Goal: Task Accomplishment & Management: Use online tool/utility

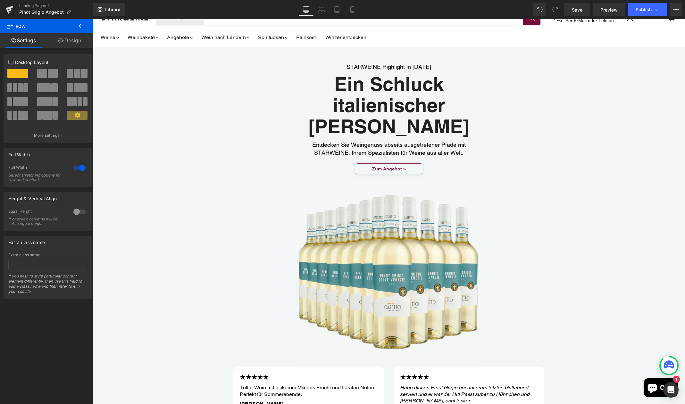
scroll to position [33, 0]
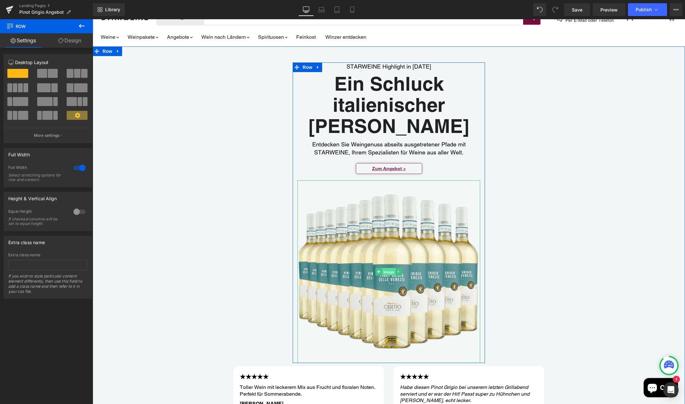
click at [388, 273] on span "Image" at bounding box center [388, 272] width 13 height 8
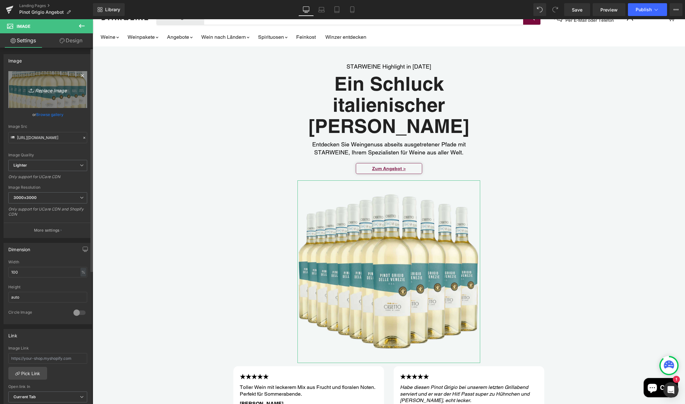
click at [66, 95] on link "Replace Image" at bounding box center [47, 89] width 79 height 37
type input "C:\fakepath\Chiaretto di Bardolino Classico 6er_grau.jpg"
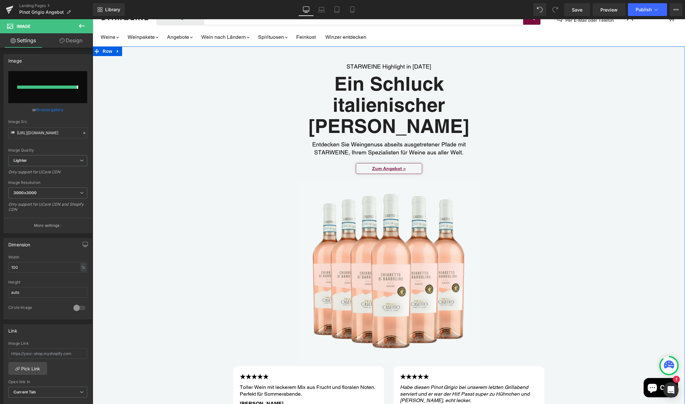
type input "[URL][DOMAIN_NAME]"
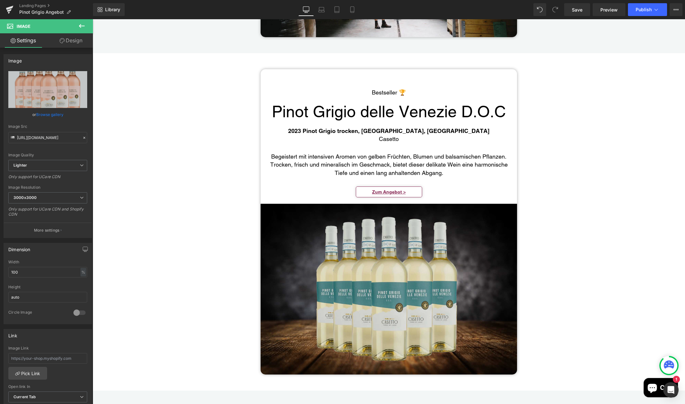
scroll to position [1089, 0]
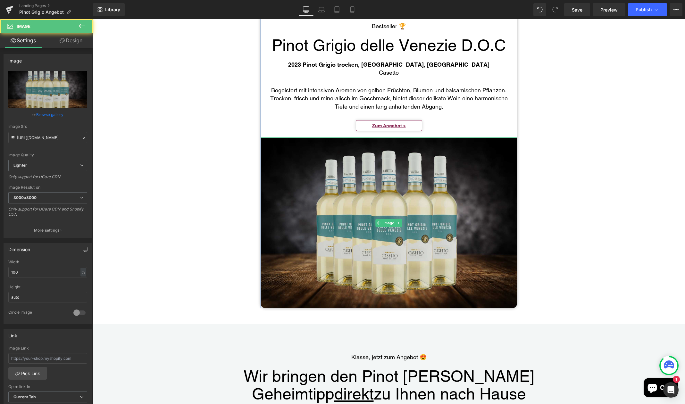
click at [391, 241] on img "Main content" at bounding box center [389, 223] width 257 height 171
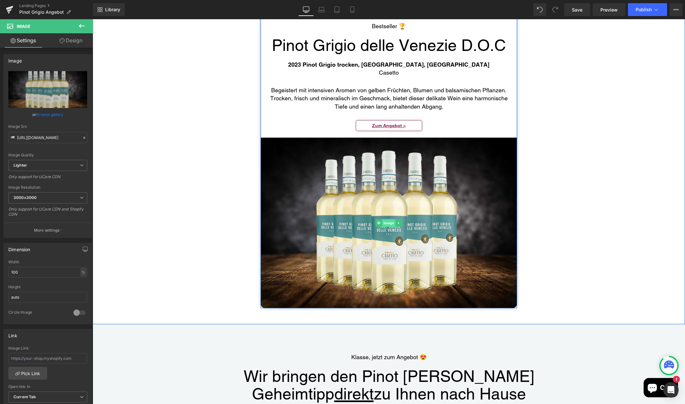
click at [388, 222] on span "Image" at bounding box center [388, 223] width 13 height 8
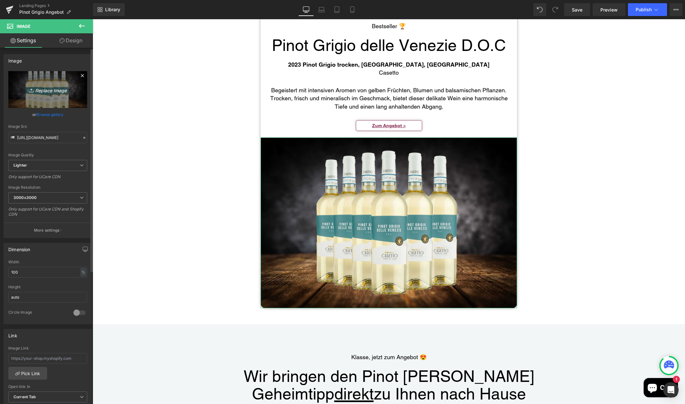
click at [54, 87] on icon "Replace Image" at bounding box center [47, 90] width 51 height 8
type input "C:\fakepath\Hero Chiaretto di Bardolino Classico.jpg"
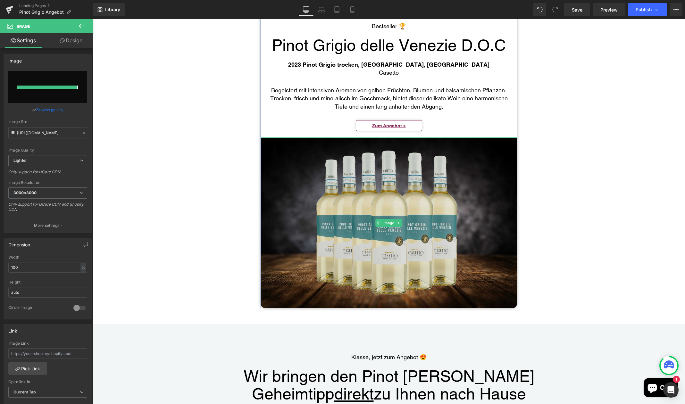
type input "[URL][DOMAIN_NAME]"
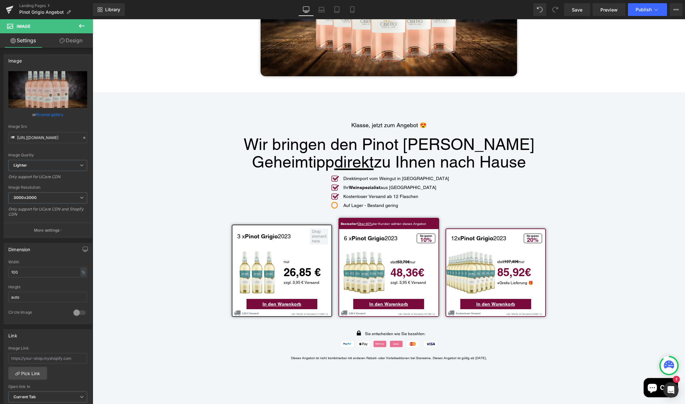
scroll to position [1339, 0]
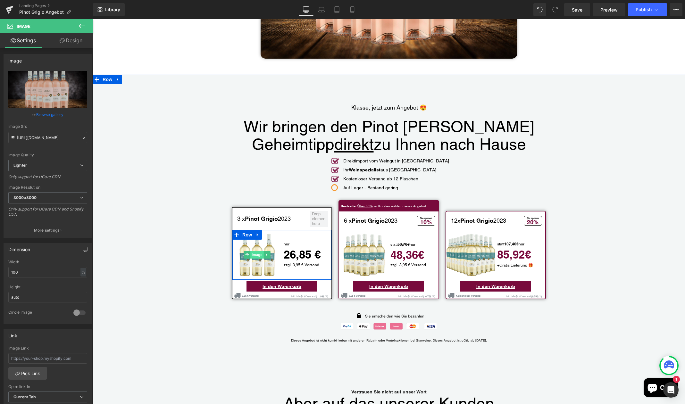
click at [256, 251] on span "Image" at bounding box center [257, 255] width 13 height 8
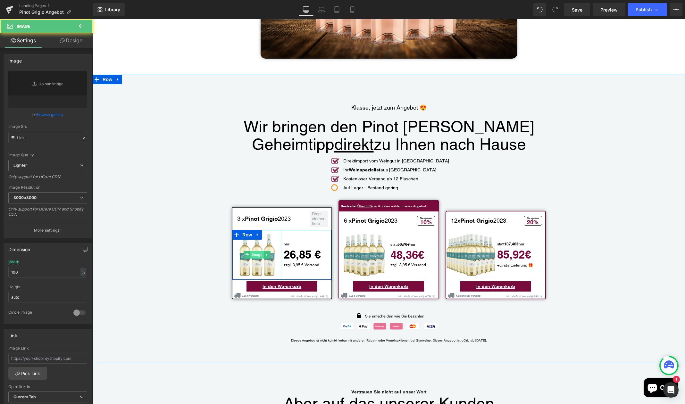
type input "[URL][DOMAIN_NAME]"
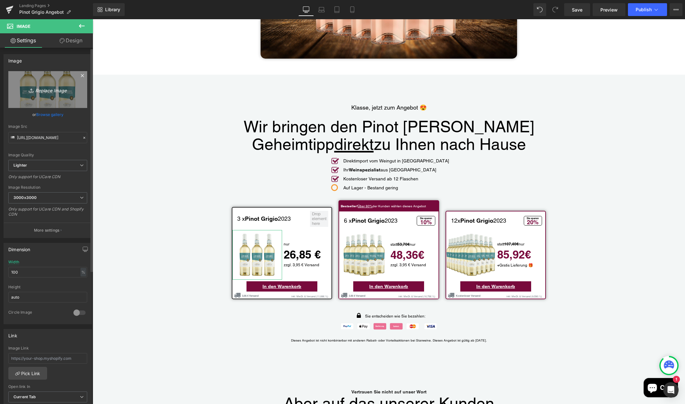
click at [69, 83] on link "Replace Image" at bounding box center [47, 89] width 79 height 37
type input "C:\fakepath\Chiaretto di Bardolino Classico 3er.jpg"
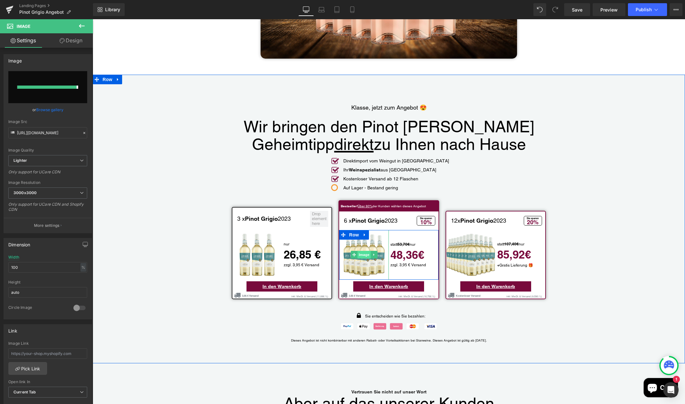
type input "[URL][DOMAIN_NAME]"
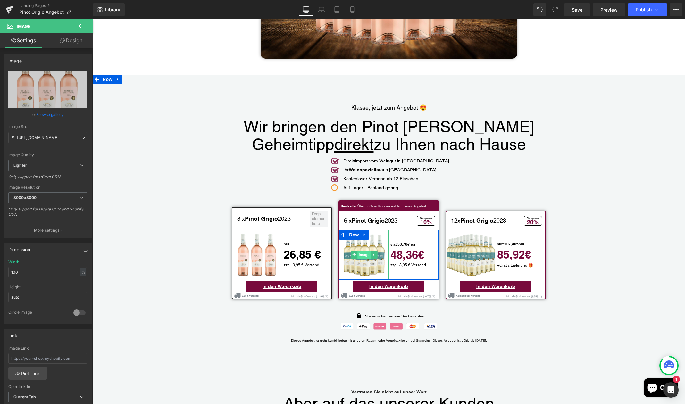
click at [363, 252] on span "Image" at bounding box center [364, 255] width 13 height 8
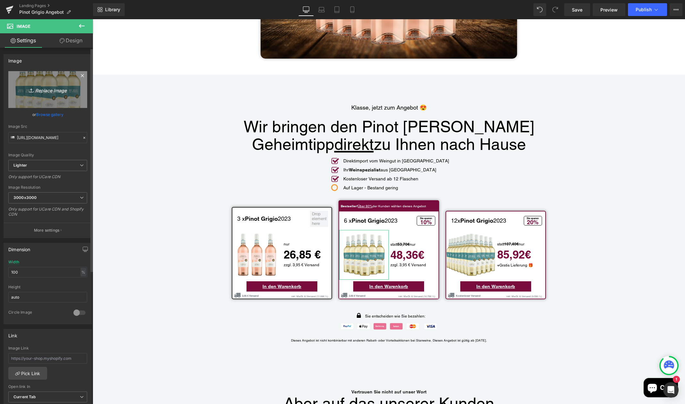
click at [74, 86] on link "Replace Image" at bounding box center [47, 89] width 79 height 37
type input "C:\fakepath\Chiaretto di Bardolino Classico 6er.jpg"
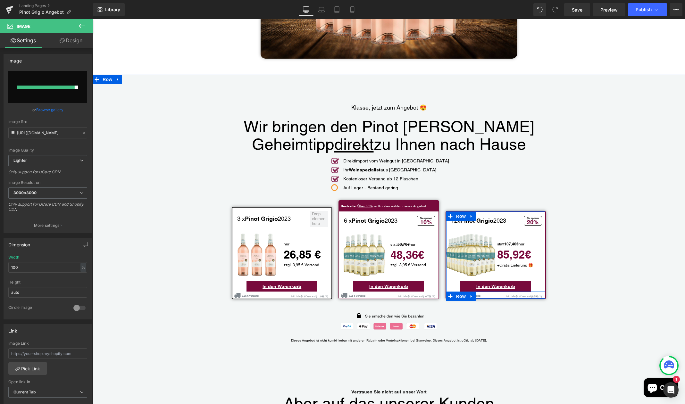
type input "[URL][DOMAIN_NAME]"
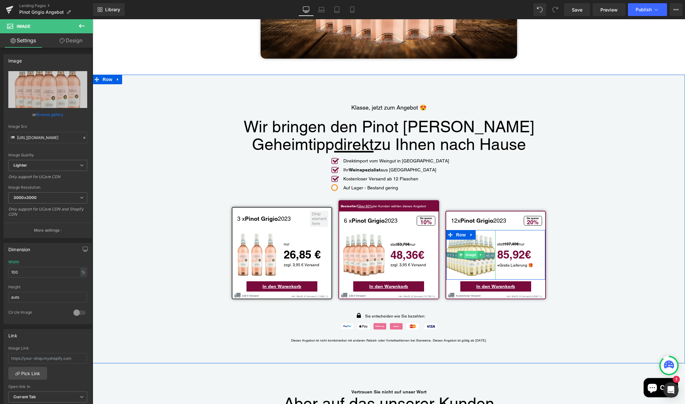
click at [472, 252] on span "Image" at bounding box center [470, 255] width 13 height 8
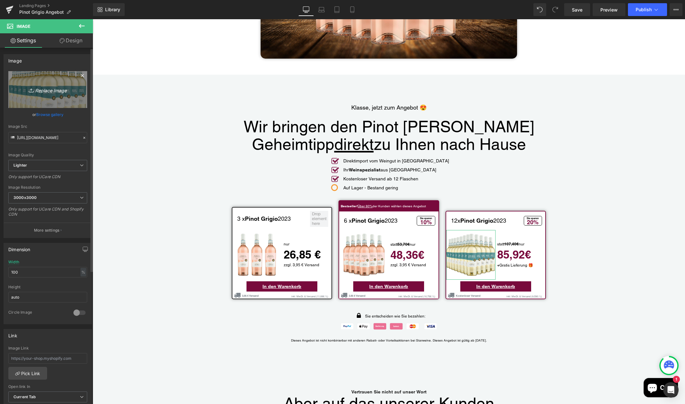
click at [70, 81] on link "Replace Image" at bounding box center [47, 89] width 79 height 37
type input "C:\fakepath\Chiaretto di Bardolino Classico 12er.jpg"
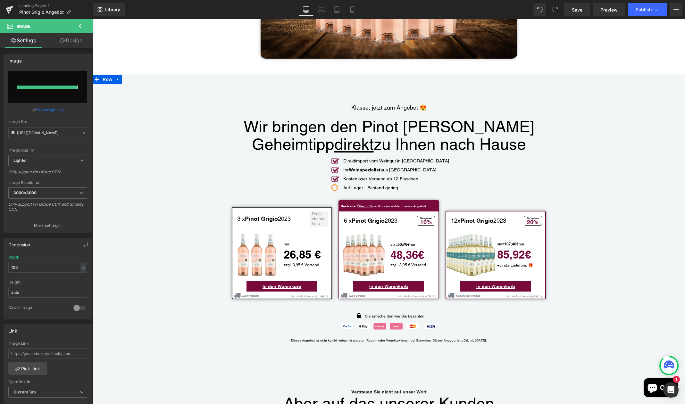
type input "[URL][DOMAIN_NAME]"
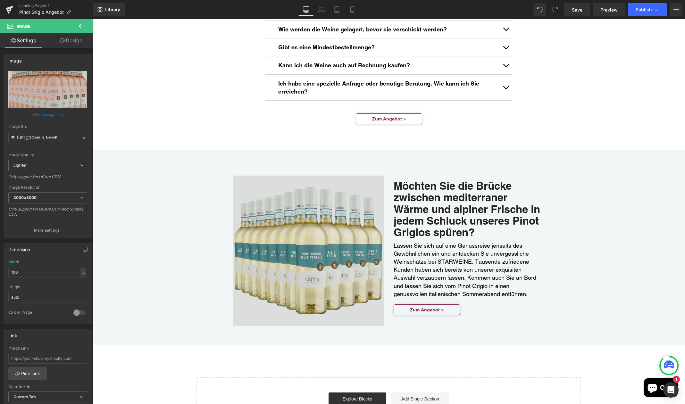
scroll to position [2846, 0]
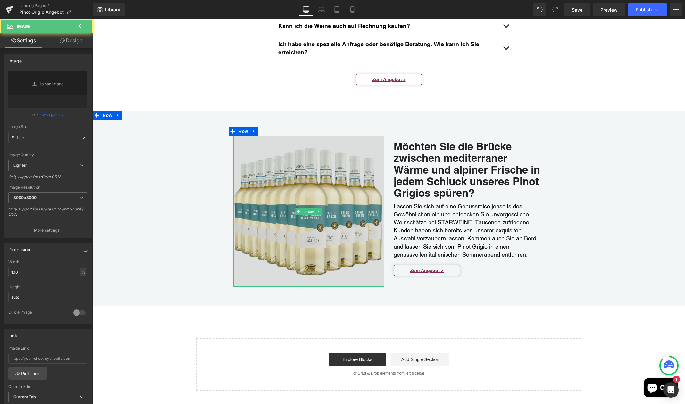
click at [307, 205] on img "Main content" at bounding box center [308, 211] width 151 height 151
type input "[URL][DOMAIN_NAME]"
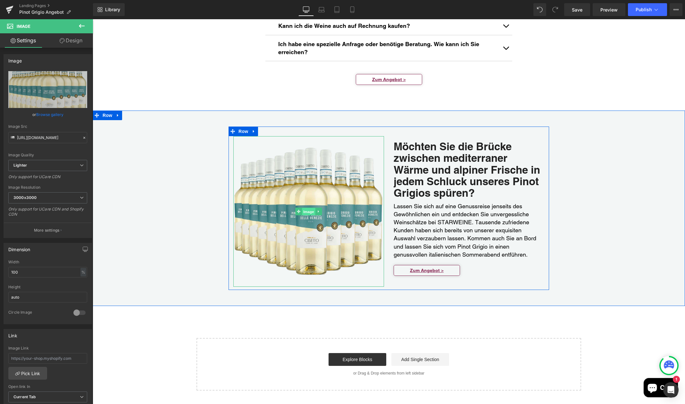
click at [308, 208] on span "Image" at bounding box center [308, 212] width 13 height 8
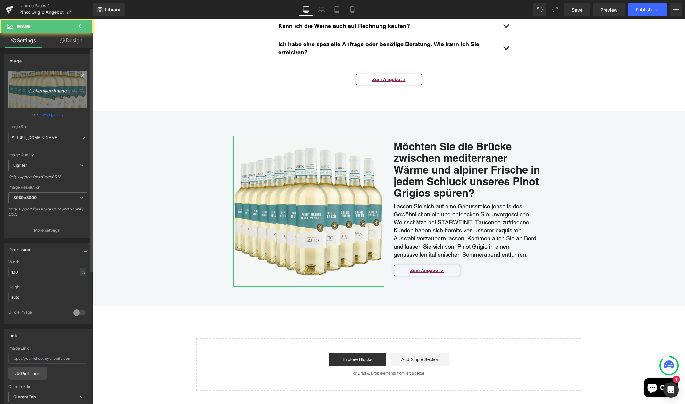
click at [64, 83] on link "Replace Image" at bounding box center [47, 89] width 79 height 37
type input "C:\fakepath\Chiaretto di Bardolino Classico 6er_grau.jpg"
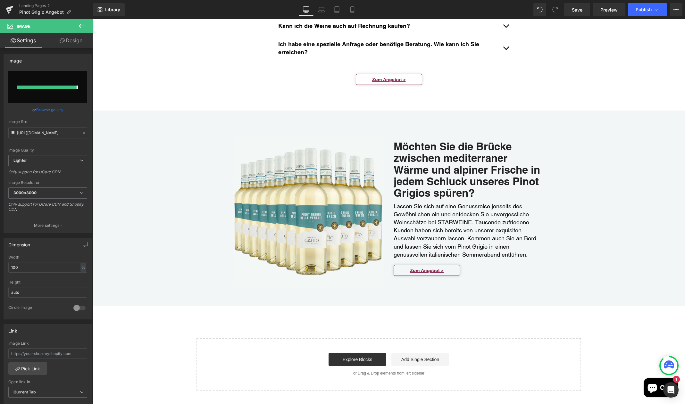
type input "[URL][DOMAIN_NAME]"
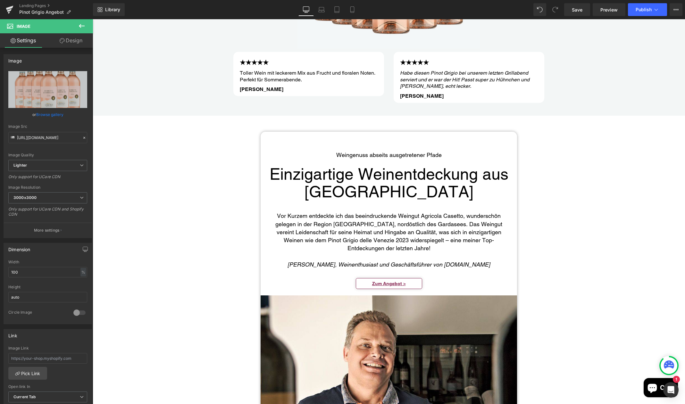
scroll to position [335, 0]
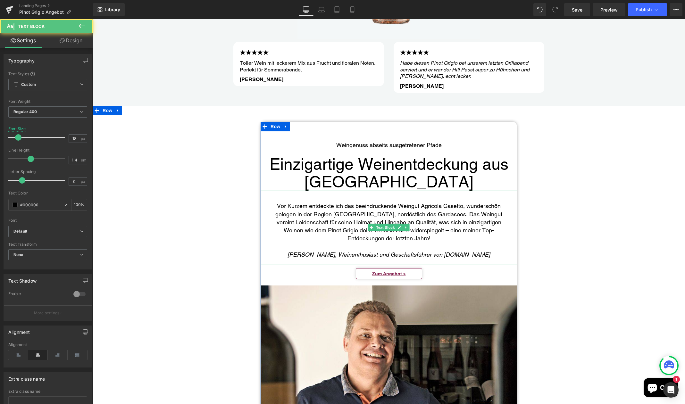
click at [282, 229] on p "Vor Kurzem entdeckte ich das beeindruckende Weingut Agricola Casetto, wundersch…" at bounding box center [389, 222] width 244 height 40
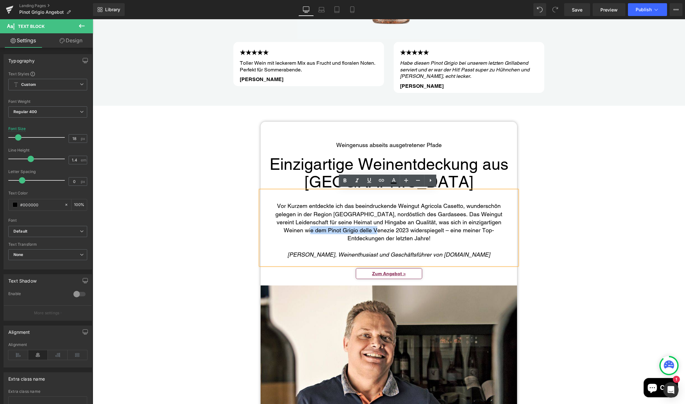
drag, startPoint x: 279, startPoint y: 229, endPoint x: 344, endPoint y: 230, distance: 64.5
click at [344, 230] on p "Vor Kurzem entdeckte ich das beeindruckende Weingut Agricola Casetto, wundersch…" at bounding box center [389, 222] width 244 height 40
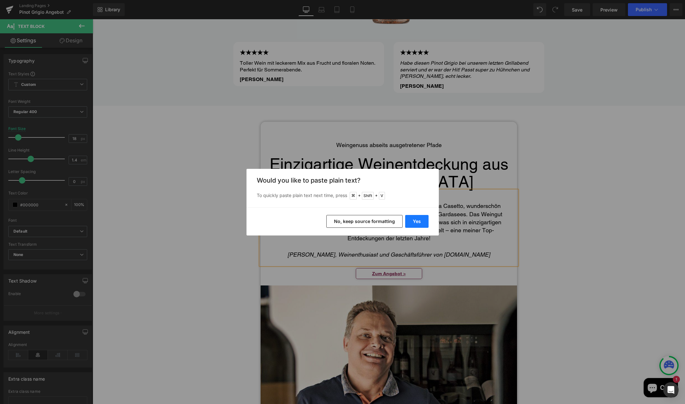
click at [416, 222] on button "Yes" at bounding box center [416, 221] width 23 height 13
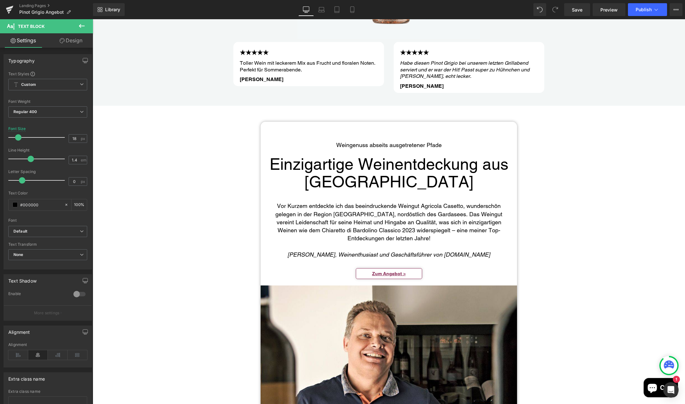
click at [374, 228] on div "Vor Kurzem entdeckte ich das beeindruckende Weingut Agricola Casetto, wundersch…" at bounding box center [389, 228] width 257 height 74
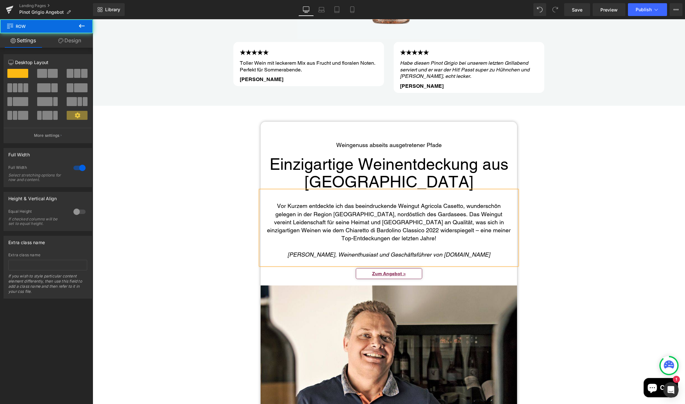
click at [582, 231] on div "Weingenuss abseits ausgetretener Pfade Text Block Einzigartige Weinentdeckung a…" at bounding box center [389, 290] width 593 height 336
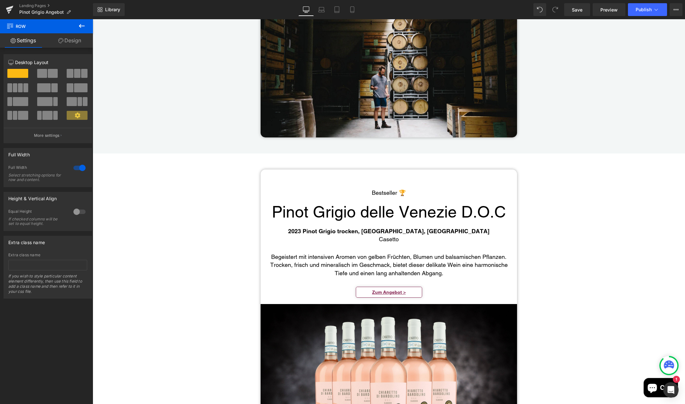
scroll to position [990, 0]
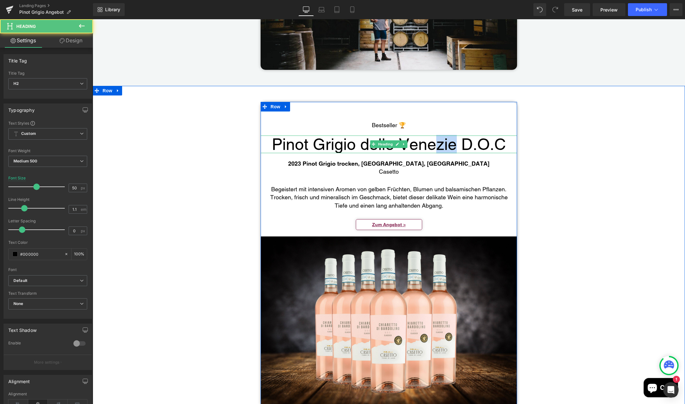
drag, startPoint x: 453, startPoint y: 143, endPoint x: 434, endPoint y: 143, distance: 18.6
click at [434, 143] on h2 "Pinot Grigio delle Venezie D.O.C" at bounding box center [389, 145] width 244 height 18
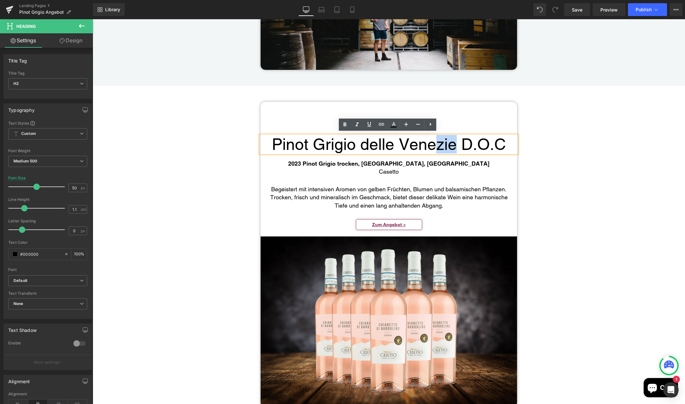
click at [454, 144] on h2 "Pinot Grigio delle Venezie D.O.C" at bounding box center [389, 145] width 244 height 18
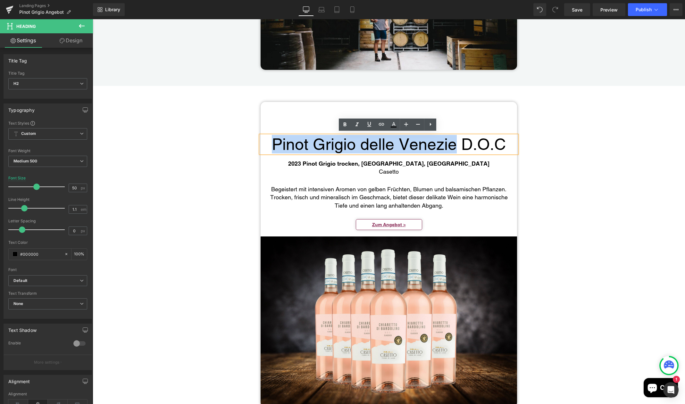
drag, startPoint x: 451, startPoint y: 144, endPoint x: 269, endPoint y: 140, distance: 181.9
click at [269, 140] on h2 "Pinot Grigio delle Venezie D.O.C" at bounding box center [389, 145] width 244 height 18
paste div "Main content"
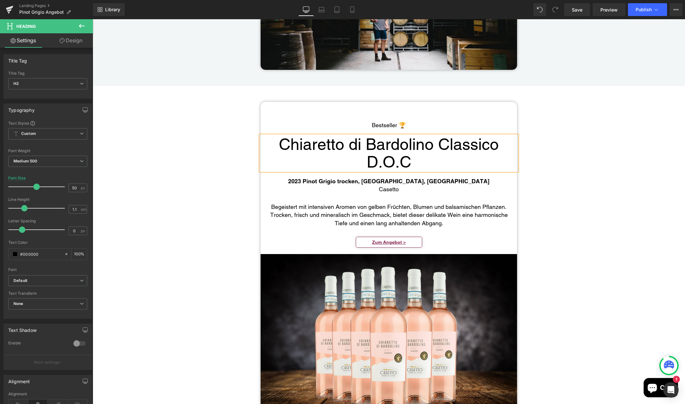
scroll to position [990, 0]
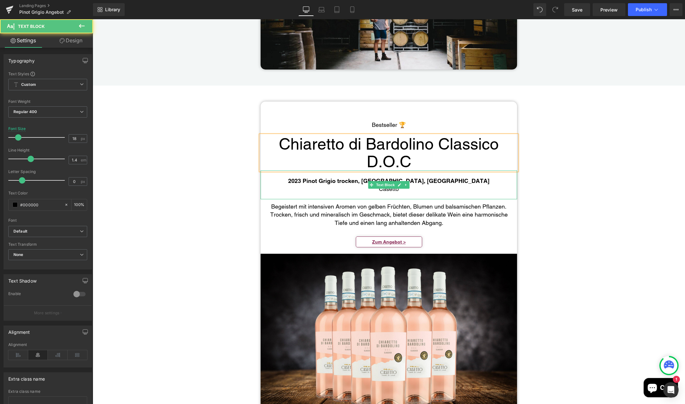
click at [338, 179] on b "2023 Pinot Grigio trocken, [GEOGRAPHIC_DATA], [GEOGRAPHIC_DATA]" at bounding box center [388, 181] width 201 height 7
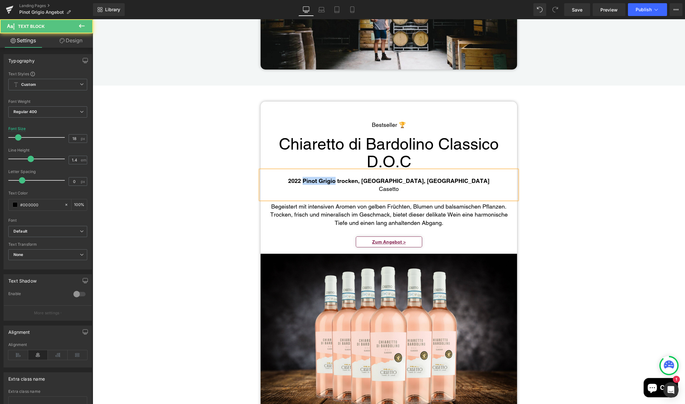
drag, startPoint x: 372, startPoint y: 180, endPoint x: 341, endPoint y: 179, distance: 31.4
click at [341, 179] on b "2022 Pinot Grigio trocken, [GEOGRAPHIC_DATA], [GEOGRAPHIC_DATA]" at bounding box center [388, 181] width 201 height 7
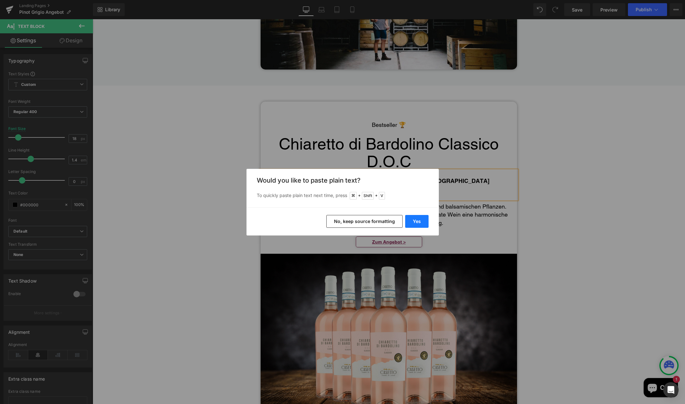
click at [415, 221] on button "Yes" at bounding box center [416, 221] width 23 height 13
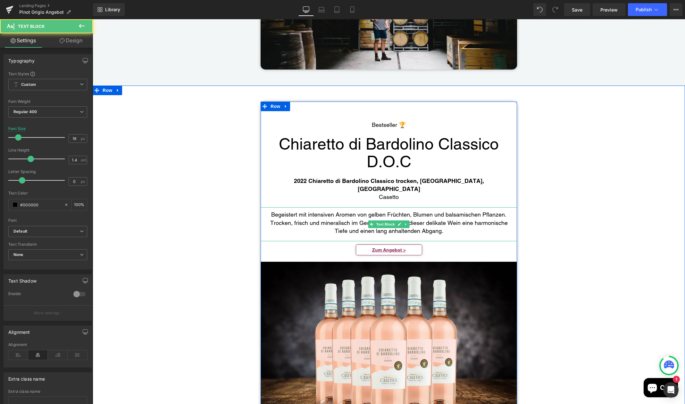
click at [442, 223] on p "Begeistert mit intensiven Aromen von gelben Früchten, Blumen und balsamischen P…" at bounding box center [389, 223] width 244 height 24
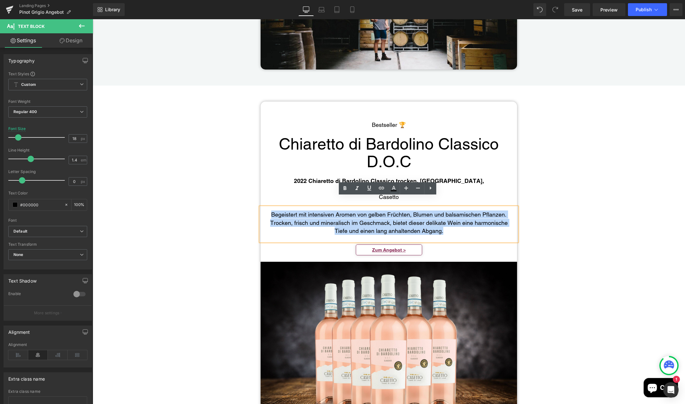
drag, startPoint x: 443, startPoint y: 223, endPoint x: 269, endPoint y: 204, distance: 174.5
click at [269, 211] on p "Begeistert mit intensiven Aromen von gelben Früchten, Blumen und balsamischen P…" at bounding box center [389, 223] width 244 height 24
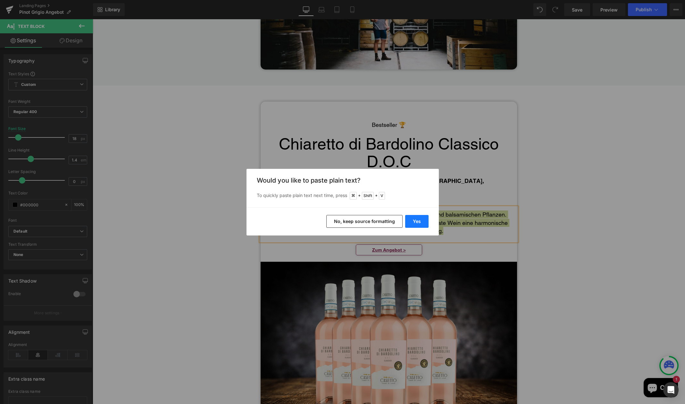
click at [417, 222] on button "Yes" at bounding box center [416, 221] width 23 height 13
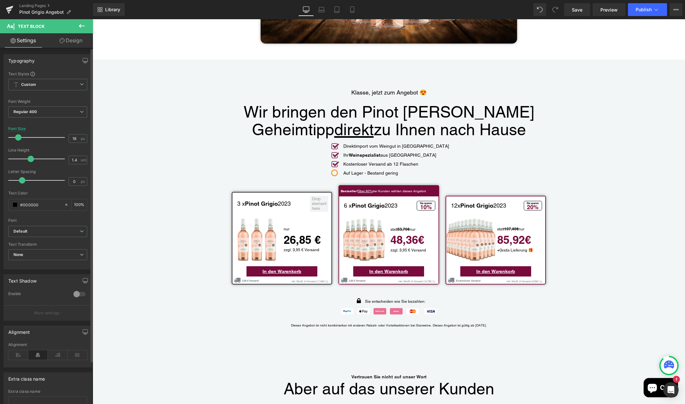
scroll to position [1427, 0]
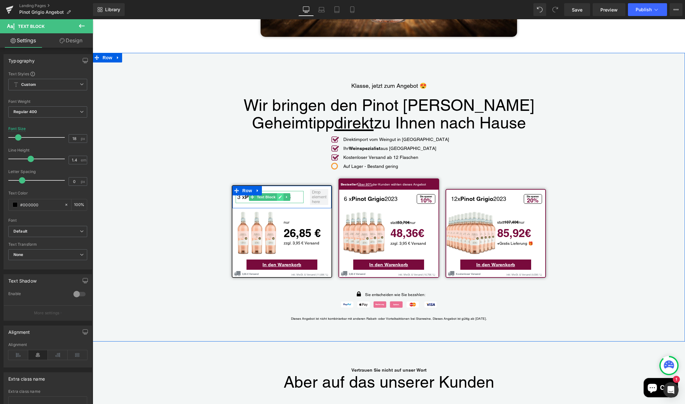
click at [278, 195] on icon "Main content" at bounding box center [280, 197] width 4 height 4
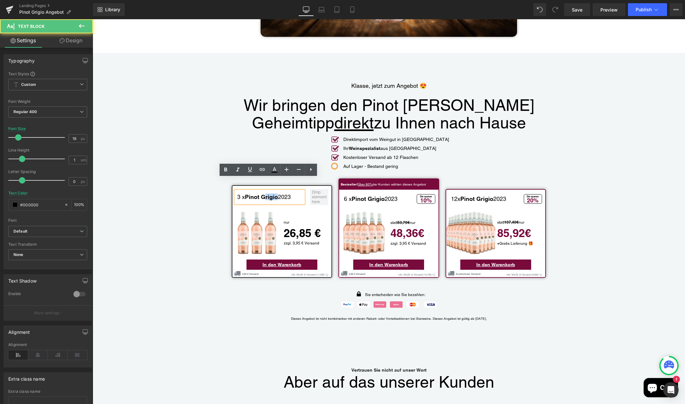
drag, startPoint x: 279, startPoint y: 186, endPoint x: 265, endPoint y: 186, distance: 14.1
click at [265, 194] on p "3 x Pinot Grigio 2023" at bounding box center [270, 197] width 66 height 6
click at [264, 194] on strong "Pinot Grigio" at bounding box center [261, 197] width 33 height 7
drag, startPoint x: 278, startPoint y: 185, endPoint x: 247, endPoint y: 192, distance: 31.4
click at [245, 194] on strong "Pinot Grigio" at bounding box center [261, 197] width 33 height 7
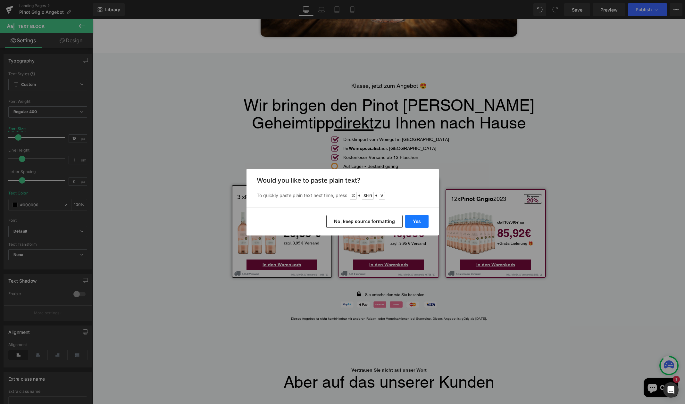
drag, startPoint x: 414, startPoint y: 222, endPoint x: 312, endPoint y: 199, distance: 105.1
click at [414, 222] on button "Yes" at bounding box center [416, 221] width 23 height 13
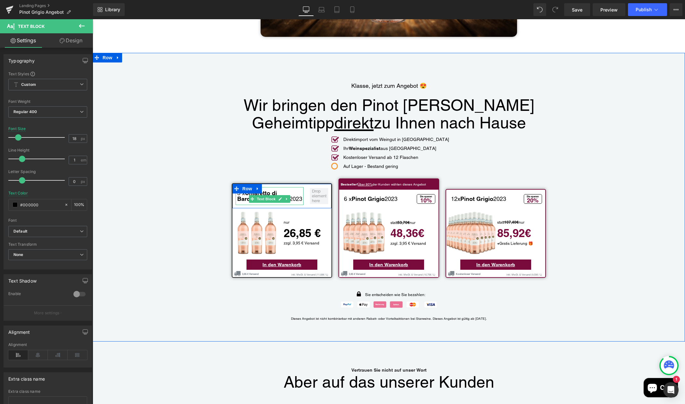
click at [248, 191] on p "3 x Chiaretto di Bardolino Classico 2023" at bounding box center [270, 197] width 66 height 12
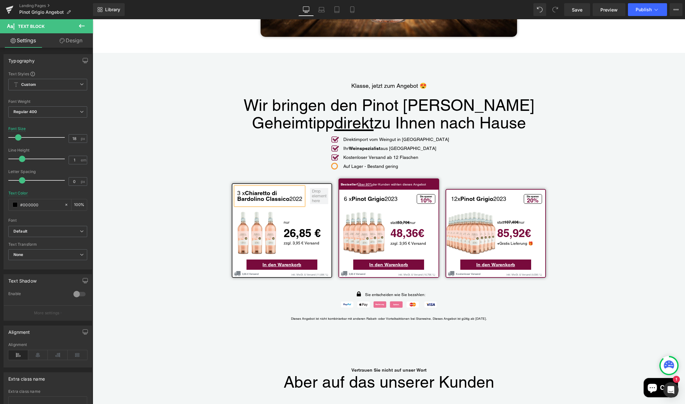
drag, startPoint x: 249, startPoint y: 189, endPoint x: 246, endPoint y: 178, distance: 11.1
click at [246, 191] on p "3 x Chiaretto di Bardolino Classico 2022" at bounding box center [270, 197] width 66 height 12
copy p "Chiaretto di Bardolino Classico 2022"
click at [386, 198] on icon "Main content" at bounding box center [387, 199] width 3 height 3
drag, startPoint x: 399, startPoint y: 188, endPoint x: 357, endPoint y: 195, distance: 42.7
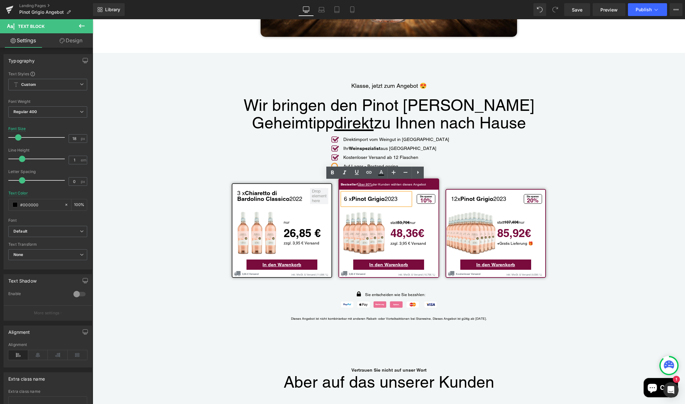
click at [353, 196] on p "6 x Pinot Grigio 2023" at bounding box center [377, 199] width 66 height 6
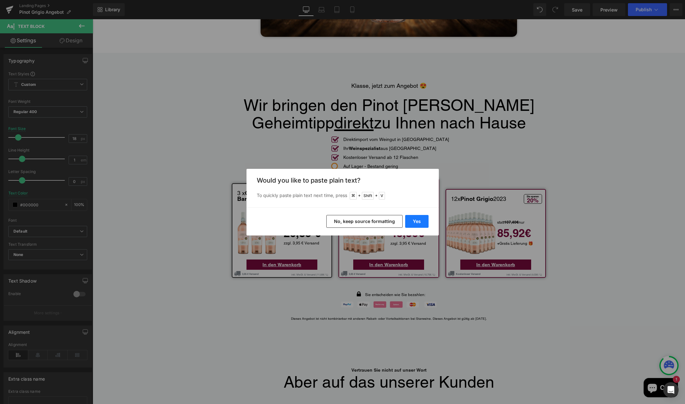
click at [417, 222] on button "Yes" at bounding box center [416, 221] width 23 height 13
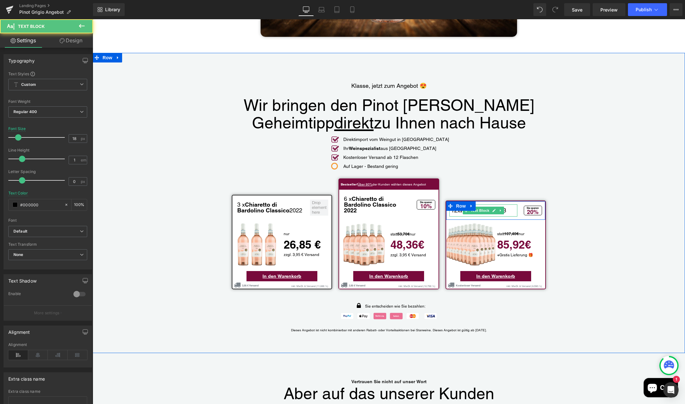
click at [507, 208] on p "12x Pinot Grigio 2023" at bounding box center [484, 211] width 66 height 6
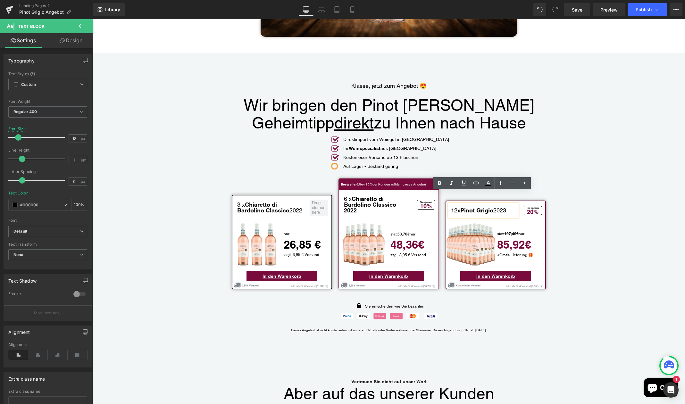
drag, startPoint x: 508, startPoint y: 199, endPoint x: 461, endPoint y: 199, distance: 46.8
click at [461, 208] on p "12x Pinot Grigio 2023" at bounding box center [484, 211] width 66 height 6
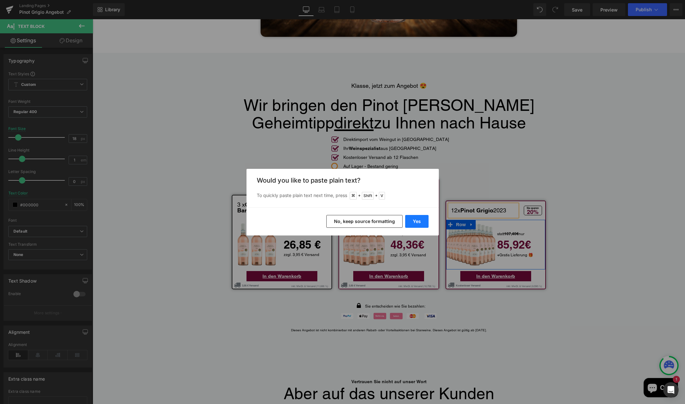
click at [417, 220] on button "Yes" at bounding box center [416, 221] width 23 height 13
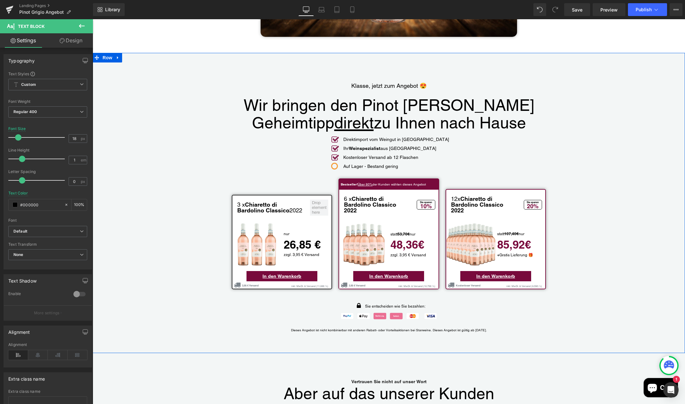
click at [573, 195] on div "Klasse, jetzt zum Angebot 😍 Text Block Wir bringen den Pinot Grigio Geheimtipp …" at bounding box center [389, 203] width 593 height 268
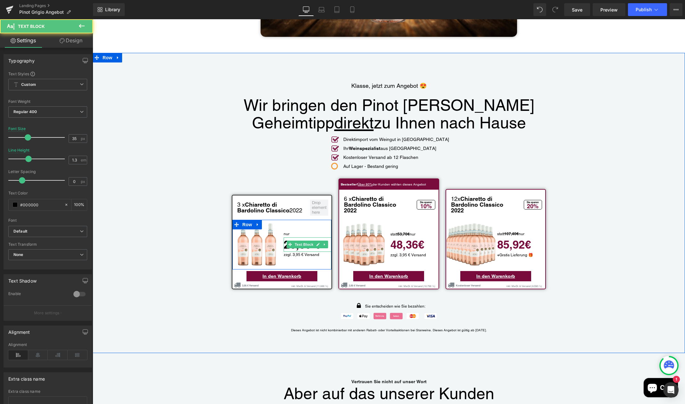
click at [309, 238] on b "26,85 €" at bounding box center [302, 244] width 37 height 13
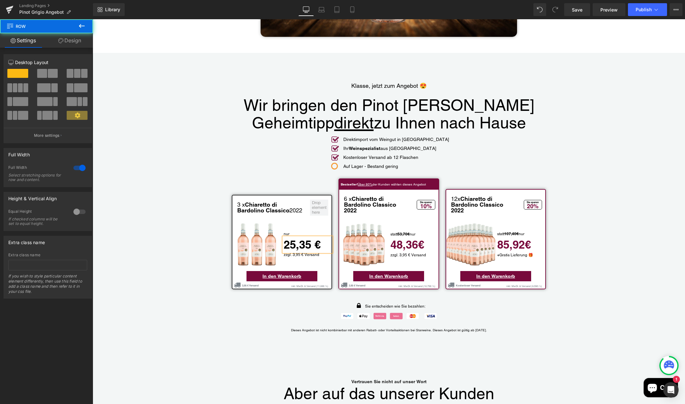
click at [205, 207] on div "Klasse, jetzt zum Angebot 😍 Text Block Wir bringen den Pinot Grigio Geheimtipp …" at bounding box center [389, 203] width 593 height 268
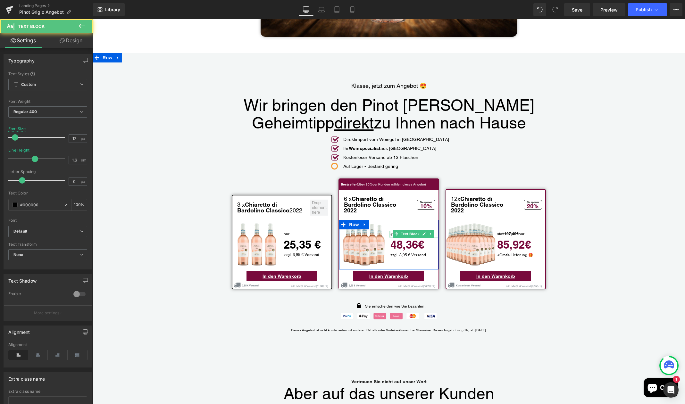
click at [389, 231] on div "Main content" at bounding box center [390, 234] width 2 height 6
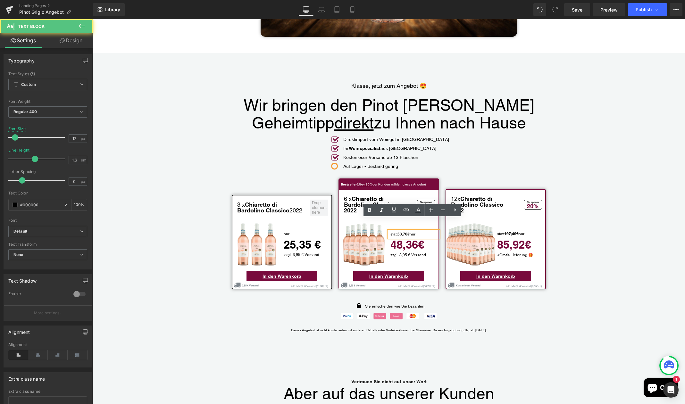
click at [407, 232] on s "53,70€" at bounding box center [404, 234] width 12 height 5
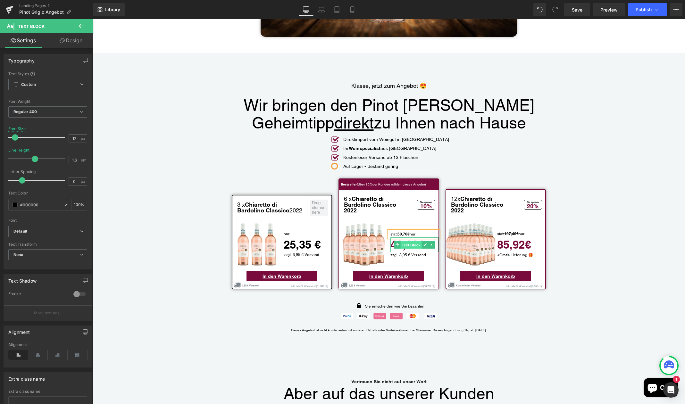
click at [409, 241] on span "Text Block" at bounding box center [411, 245] width 21 height 8
click at [424, 251] on div "Main content" at bounding box center [415, 252] width 48 height 2
click at [416, 238] on strong "48,36€" at bounding box center [408, 244] width 34 height 13
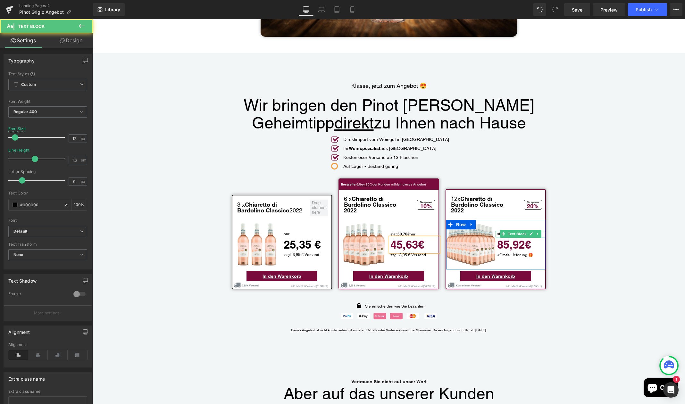
click at [541, 231] on p "statt 107,40€ nur" at bounding box center [521, 234] width 48 height 6
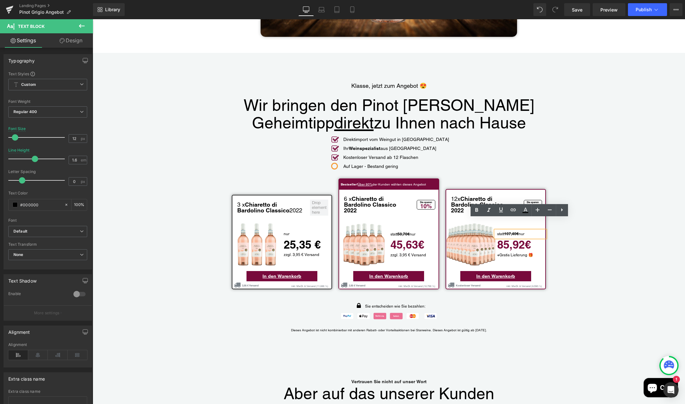
click at [512, 232] on s "107,40€" at bounding box center [511, 234] width 14 height 5
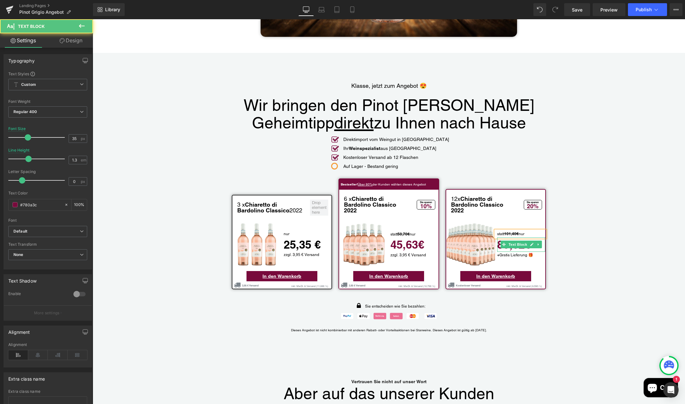
click at [522, 238] on strong "85,92€" at bounding box center [514, 244] width 34 height 13
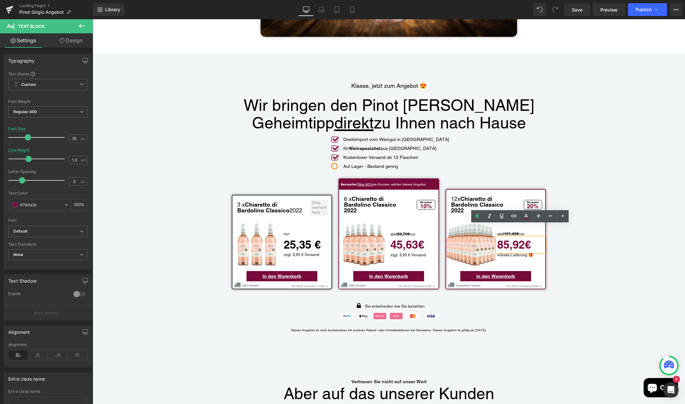
click at [522, 238] on strong "85,92€" at bounding box center [514, 244] width 34 height 13
click at [517, 238] on strong "85,92€" at bounding box center [514, 244] width 34 height 13
drag, startPoint x: 517, startPoint y: 233, endPoint x: 522, endPoint y: 233, distance: 5.5
click at [517, 238] on strong "85,92€" at bounding box center [514, 244] width 34 height 13
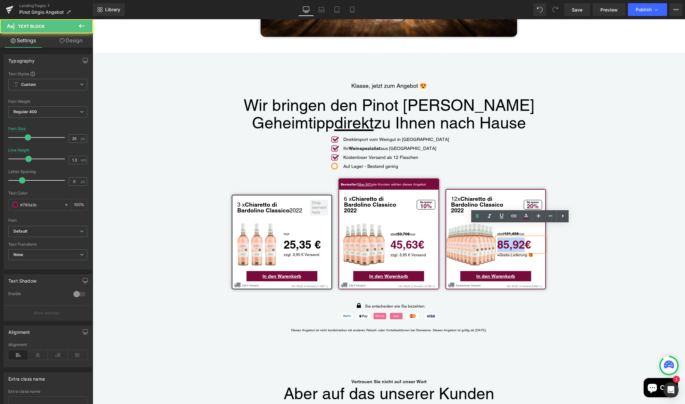
click at [523, 238] on strong "85,92€" at bounding box center [514, 244] width 34 height 13
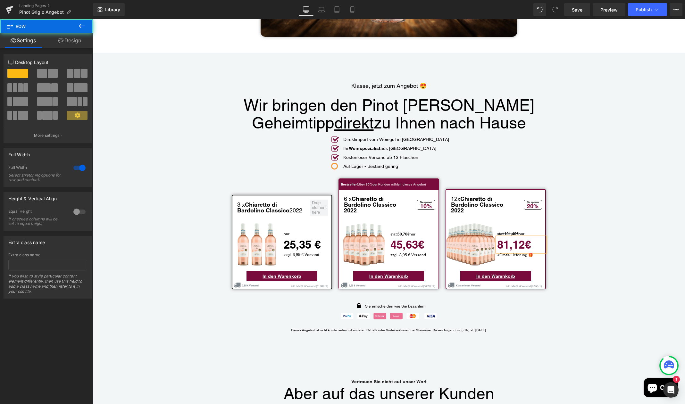
click at [593, 228] on div "Klasse, jetzt zum Angebot 😍 Text Block Wir bringen den Pinot Grigio Geheimtipp …" at bounding box center [389, 203] width 593 height 268
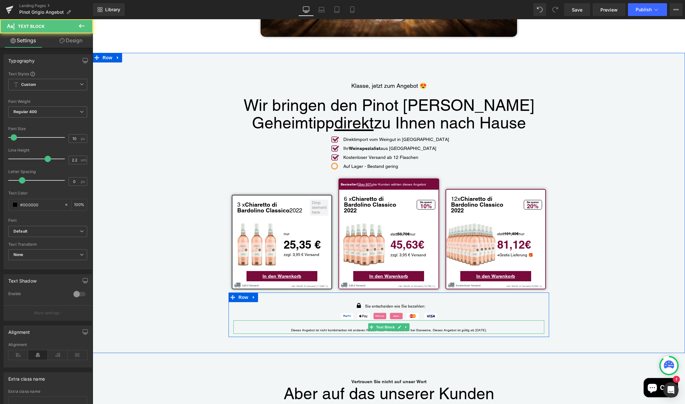
click at [484, 327] on p "Dieses Angebot ist nicht kombinierbar mit anderen Rabatt- oder Vorteilsaktionen…" at bounding box center [388, 330] width 311 height 7
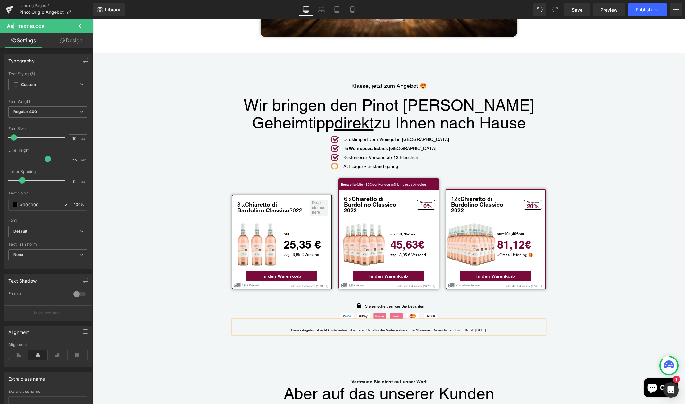
click at [562, 296] on div "Klasse, jetzt zum Angebot 😍 Text Block Wir bringen den Pinot Grigio Geheimtipp …" at bounding box center [389, 203] width 593 height 268
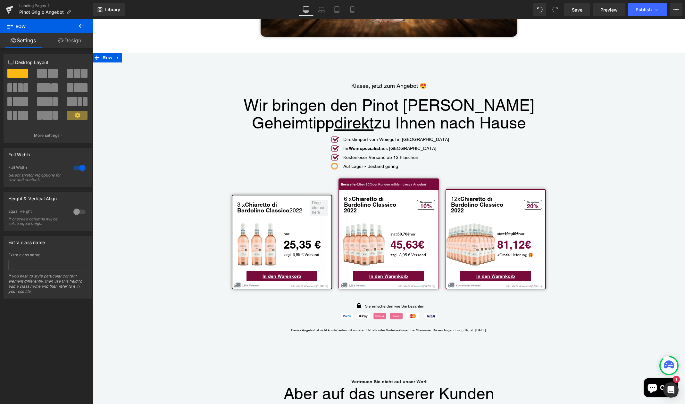
click at [581, 197] on div "Klasse, jetzt zum Angebot 😍 Text Block Wir bringen den Pinot Grigio Geheimtipp …" at bounding box center [389, 203] width 593 height 268
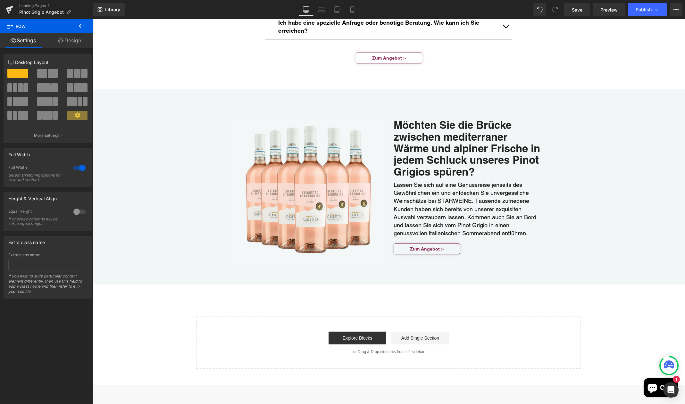
scroll to position [2947, 0]
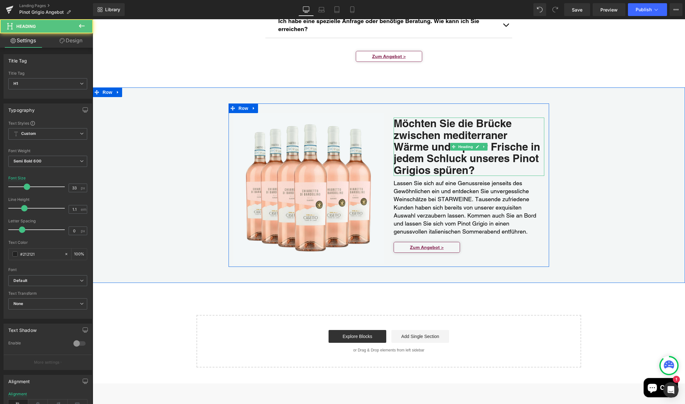
click at [428, 143] on h1 "Möchten Sie die Brücke zwischen mediterraner Wärme und alpiner Frische in jedem…" at bounding box center [469, 147] width 151 height 58
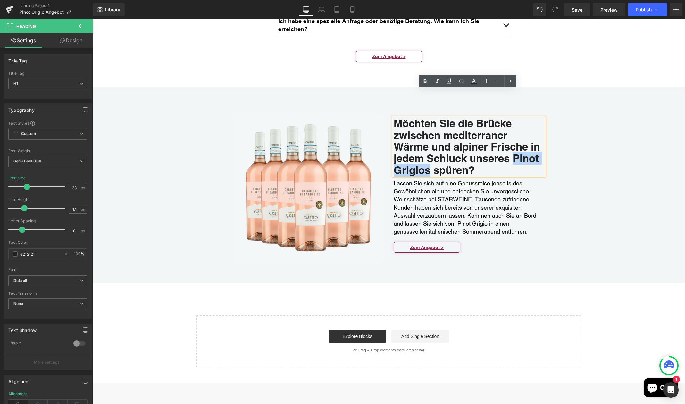
drag, startPoint x: 429, startPoint y: 143, endPoint x: 515, endPoint y: 133, distance: 86.8
click at [515, 133] on h1 "Möchten Sie die Brücke zwischen mediterraner Wärme und alpiner Frische in jedem…" at bounding box center [469, 147] width 151 height 58
paste div "Main content"
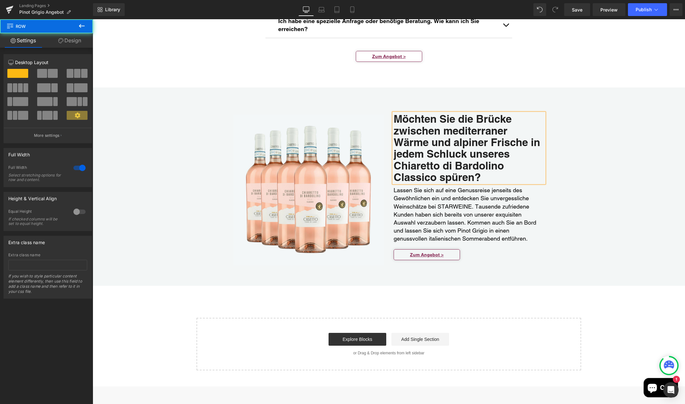
click at [598, 137] on div "Image Möchten Sie die Brücke zwischen mediterraner Wärme und alpiner Frische in…" at bounding box center [389, 187] width 593 height 166
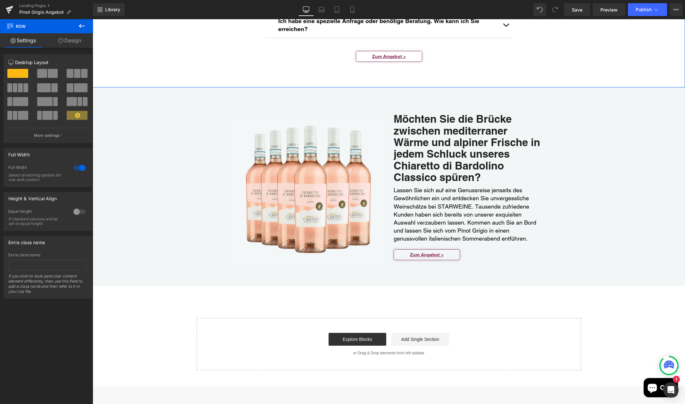
scroll to position [2947, 0]
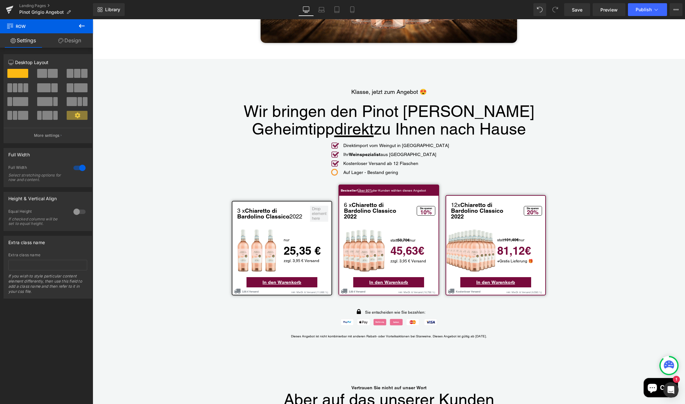
scroll to position [1434, 0]
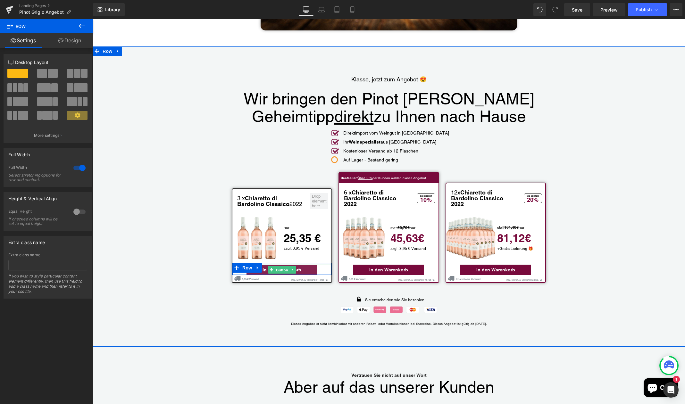
click at [281, 267] on span "Button" at bounding box center [282, 271] width 15 height 8
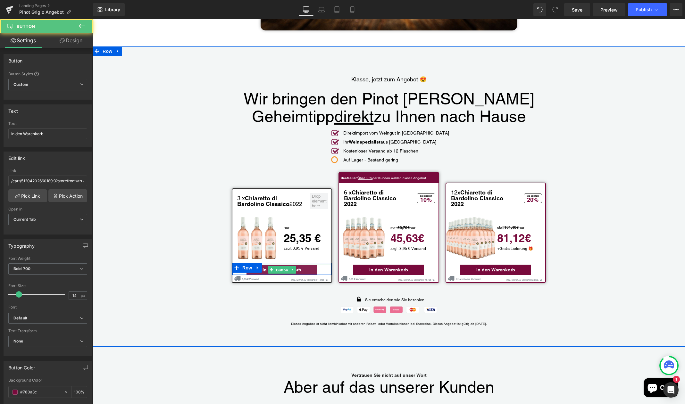
scroll to position [1435, 0]
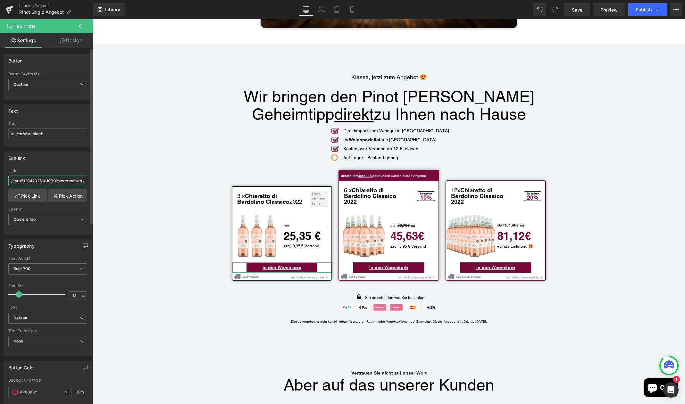
click at [47, 182] on input "/cart/51204202660189:3?storefront=true" at bounding box center [47, 181] width 79 height 11
drag, startPoint x: 10, startPoint y: 182, endPoint x: 90, endPoint y: 182, distance: 79.9
click at [90, 182] on div "Edit link /cart/51204202660189:3?storefront=true Link /cart/51204202660189:3?st…" at bounding box center [48, 191] width 96 height 88
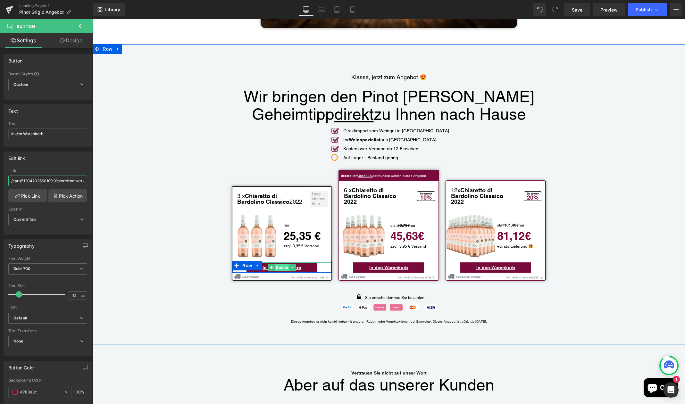
click at [280, 264] on span "Button" at bounding box center [282, 268] width 15 height 8
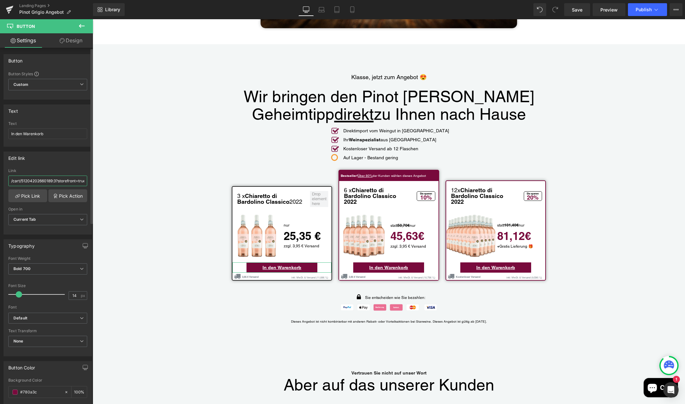
click at [69, 181] on input "/cart/51204202660189:3?storefront=true" at bounding box center [47, 181] width 79 height 11
paste input "http:///cart/51204209344861:3?storefront=true"
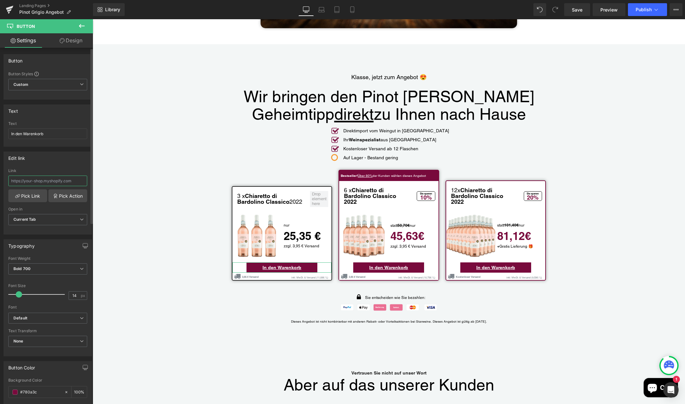
type input "http:///cart/51204209344861:3?storefront=true"
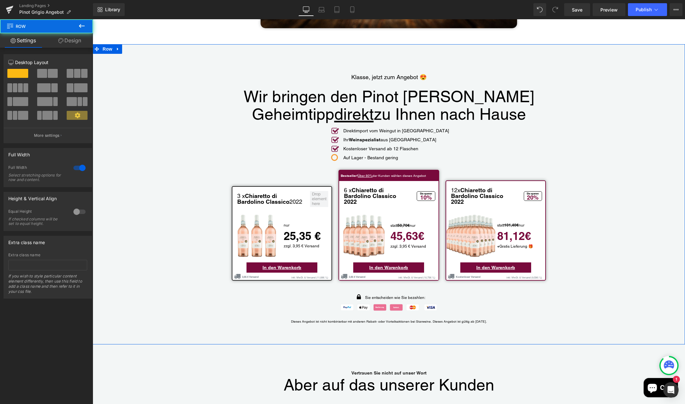
click at [125, 204] on div "Klasse, jetzt zum Angebot 😍 Text Block Wir bringen den Pinot Grigio Geheimtipp …" at bounding box center [389, 194] width 593 height 268
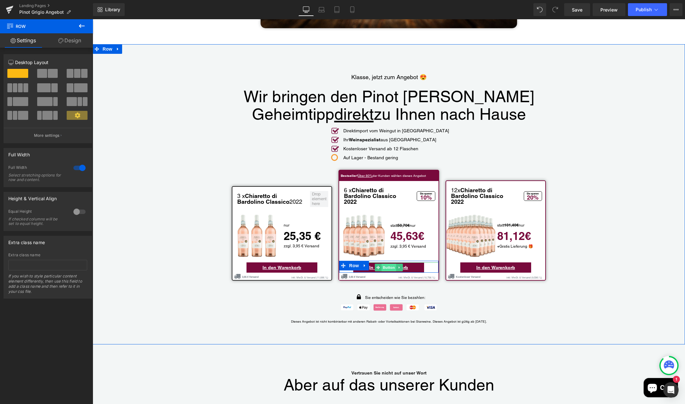
click at [384, 264] on span "Button" at bounding box center [389, 268] width 15 height 8
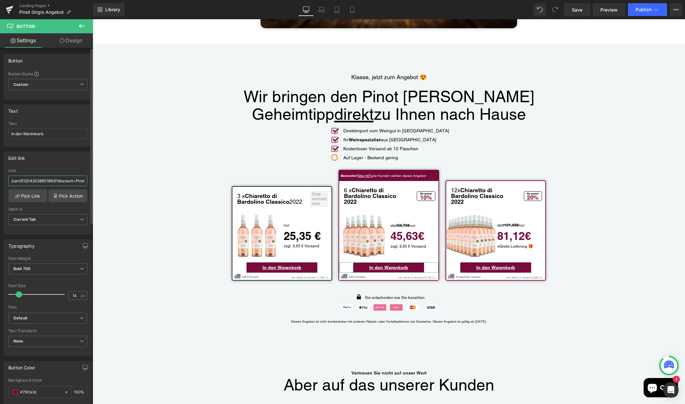
click at [51, 181] on input "/cart/51204202660189:6?discount=Pinot-Grigio-Paket-M&storefront=true" at bounding box center [47, 181] width 79 height 11
click at [50, 182] on input "/cart/51204202660189:6?discount=Pinot-Grigio-Paket-M&storefront=true" at bounding box center [47, 181] width 79 height 11
click at [58, 182] on input "/cart/51204202660189:6?discount=Pinot-Grigio-Paket-M&storefront=true" at bounding box center [47, 181] width 79 height 11
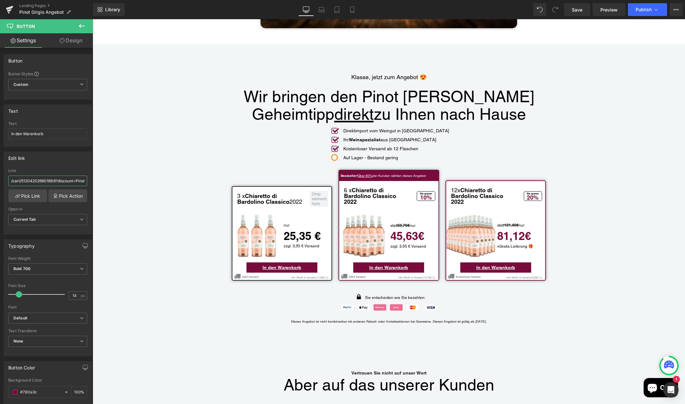
drag, startPoint x: 28, startPoint y: 183, endPoint x: -9, endPoint y: 182, distance: 37.2
click at [0, 182] on html "Button You are previewing how the will restyle your page. You can not edit Elem…" at bounding box center [342, 202] width 685 height 404
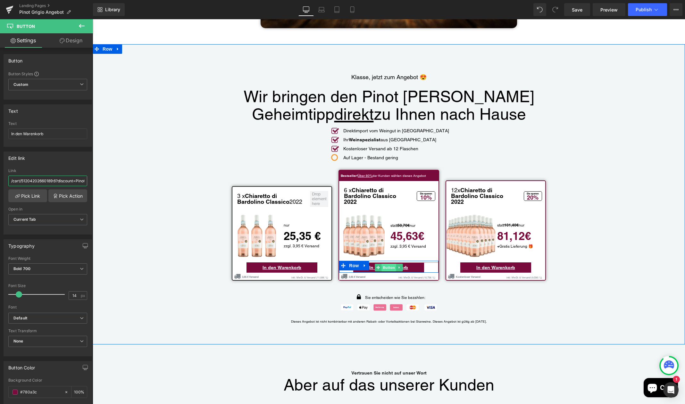
click at [391, 264] on span "Button" at bounding box center [389, 268] width 15 height 8
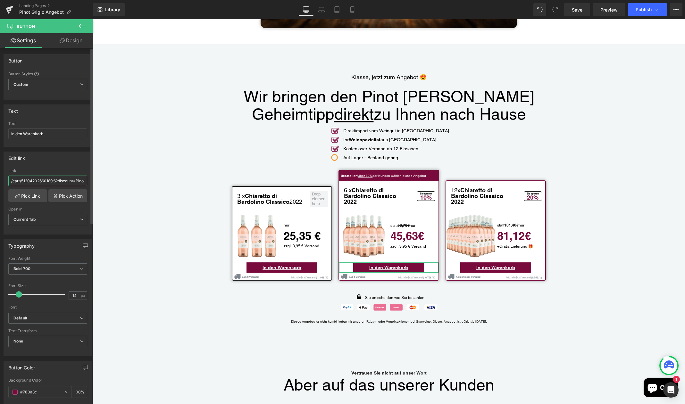
click at [49, 182] on input "/cart/51204202660189:6?discount=Pinot-Grigio-Paket-M&storefront=true" at bounding box center [47, 181] width 79 height 11
drag, startPoint x: 51, startPoint y: 182, endPoint x: 27, endPoint y: 190, distance: 25.7
click at [22, 182] on input "/cart/51204202660189:6?discount=Pinot-Grigio-Paket-M&storefront=true" at bounding box center [47, 181] width 79 height 11
paste input "9344861"
type input "/cart/51204209344861:6?discount=Pinot-Grigio-Paket-M&storefront=true"
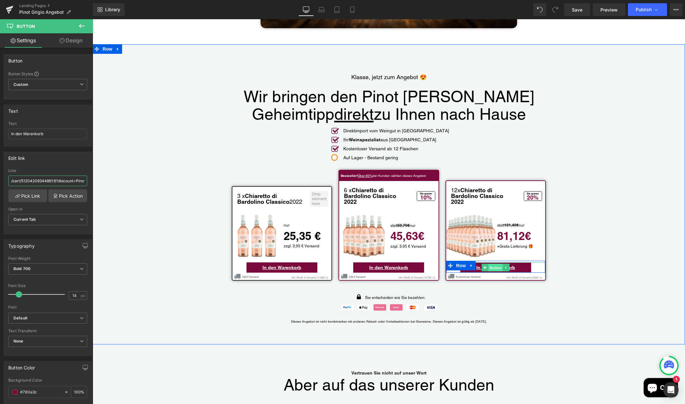
click at [489, 264] on span "Button" at bounding box center [496, 268] width 15 height 8
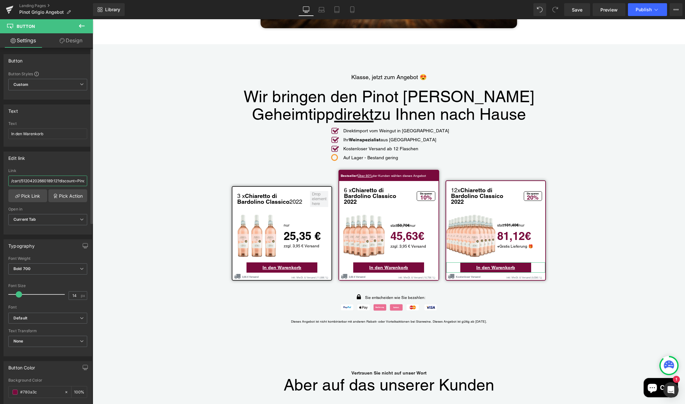
drag, startPoint x: 53, startPoint y: 182, endPoint x: 21, endPoint y: 182, distance: 31.1
click at [21, 182] on input "/cart/51204202660189:12?discount=Pinot-Grigio-Paket-L&storefront=true" at bounding box center [47, 181] width 79 height 11
paste input "9344861"
type input "/cart/51204209344861:12?discount=Pinot-Grigio-Paket-L&storefront=true"
click at [72, 182] on input "/cart/51204209344861:12?discount=Pinot-Grigio-Paket-L&storefront=true" at bounding box center [47, 181] width 79 height 11
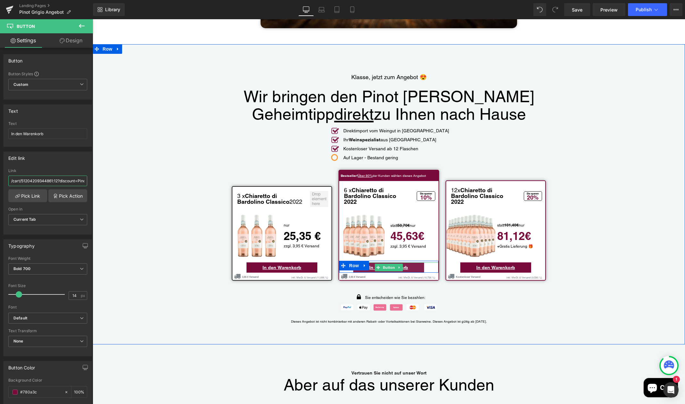
click at [389, 264] on span "Button" at bounding box center [389, 268] width 15 height 8
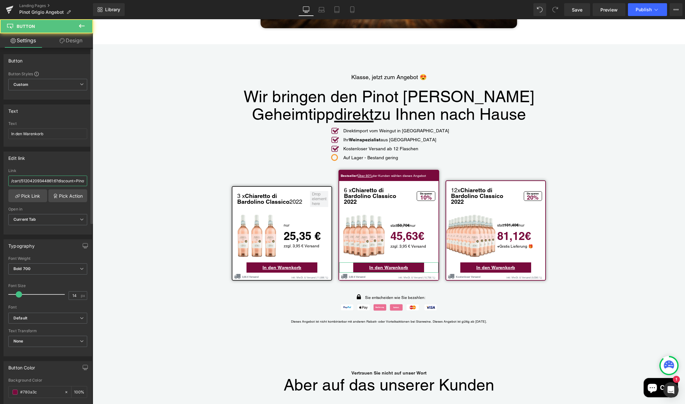
click at [77, 182] on input "/cart/51204209344861:6?discount=Pinot-Grigio-Paket-M&storefront=true" at bounding box center [47, 181] width 79 height 11
click at [69, 182] on input "/cart/51204209344861:6?discount=Pinot-Grigio-Paket-M&storefront=true" at bounding box center [47, 181] width 79 height 11
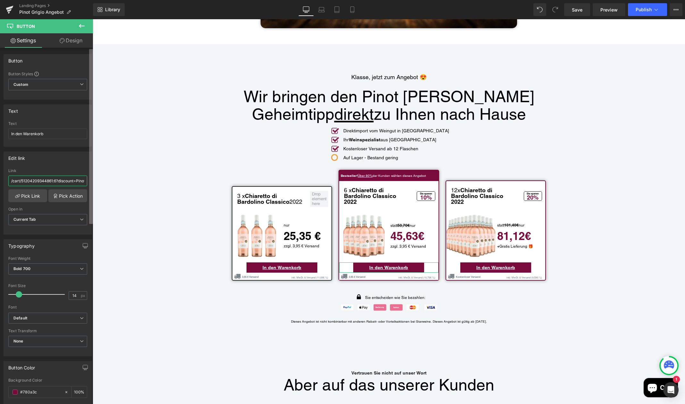
drag, startPoint x: 70, startPoint y: 182, endPoint x: 91, endPoint y: 182, distance: 20.5
click at [91, 182] on div "Button Button Styles Custom Custom Setup Global Style Custom Setup Global Style…" at bounding box center [46, 228] width 93 height 360
click at [44, 184] on input "/cart/51204209344861:6?discount=Pinot-Grigio-Paket-M&storefront=true" at bounding box center [47, 181] width 79 height 11
drag, startPoint x: 13, startPoint y: 182, endPoint x: 47, endPoint y: 181, distance: 33.7
click at [47, 181] on input "/cart/51204209344861:6?discount=Pinot-Grigio-Paket-M&storefront=true" at bounding box center [47, 181] width 79 height 11
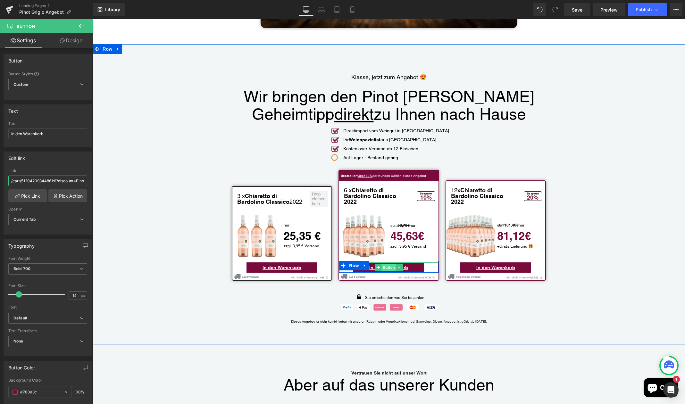
click at [386, 264] on span "Button" at bounding box center [389, 268] width 15 height 8
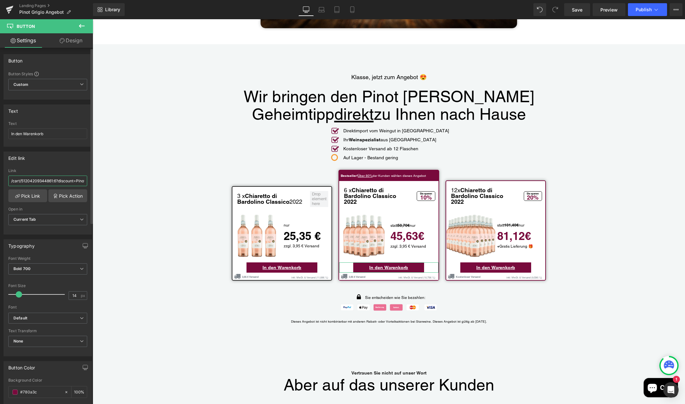
click at [51, 182] on input "/cart/51204209344861:6?discount=Pinot-Grigio-Paket-M&storefront=true" at bounding box center [47, 181] width 79 height 11
drag, startPoint x: 51, startPoint y: 182, endPoint x: 39, endPoint y: 182, distance: 11.9
click at [39, 182] on input "/cart/51204209344861:6?discount=Pinot-Grigio-Paket-M&storefront=true" at bounding box center [47, 181] width 79 height 11
paste input "Bardolin"
type input "/cart/51204209344861:6?discount=Bardolino-Paket-M&storefront=true"
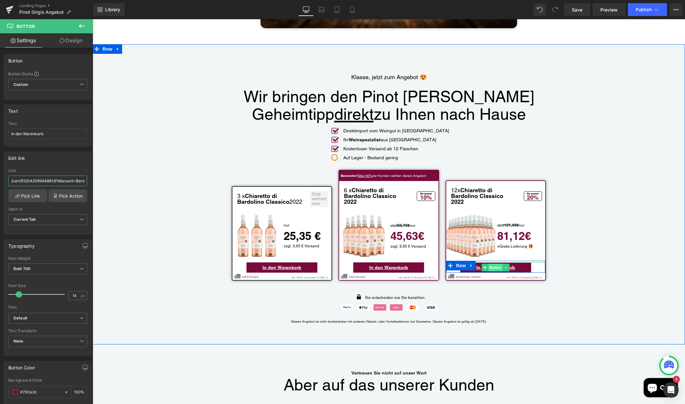
click at [497, 264] on span "Button" at bounding box center [496, 268] width 15 height 8
click at [494, 264] on span "Button" at bounding box center [496, 268] width 15 height 8
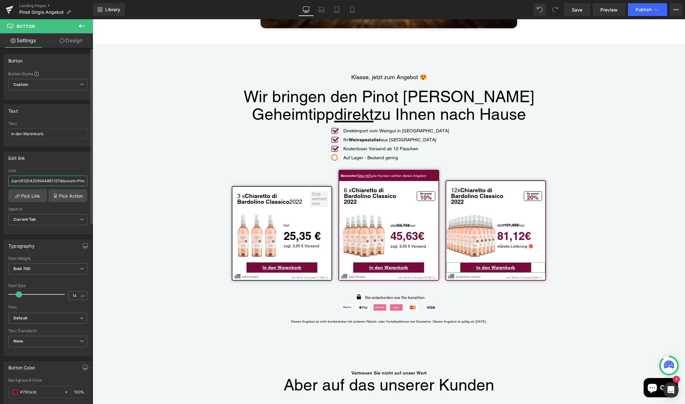
click at [62, 183] on input "/cart/51204209344861:12?discount=Pinot-Grigio-Paket-L&storefront=true" at bounding box center [47, 181] width 79 height 11
drag, startPoint x: 66, startPoint y: 182, endPoint x: 91, endPoint y: 182, distance: 24.4
click at [91, 182] on div "Button Button Styles Custom Custom Setup Global Style Custom Setup Global Style…" at bounding box center [46, 228] width 93 height 360
drag, startPoint x: 52, startPoint y: 182, endPoint x: 14, endPoint y: 182, distance: 37.5
click at [14, 182] on input "/cart/51204209344861:12?discount=Pinot-Grigio-Paket-L&storefront=true" at bounding box center [47, 181] width 79 height 11
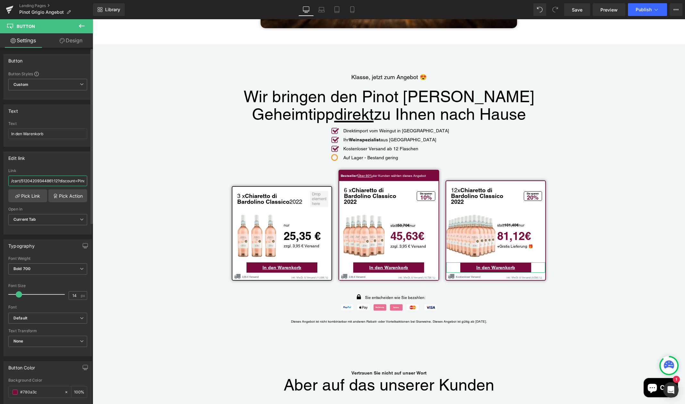
paste input "Bardolin"
type input "/cart/51204209344861:12?discount=Bardolino-Paket-L&storefront=true"
click at [648, 10] on span "Publish" at bounding box center [644, 9] width 16 height 5
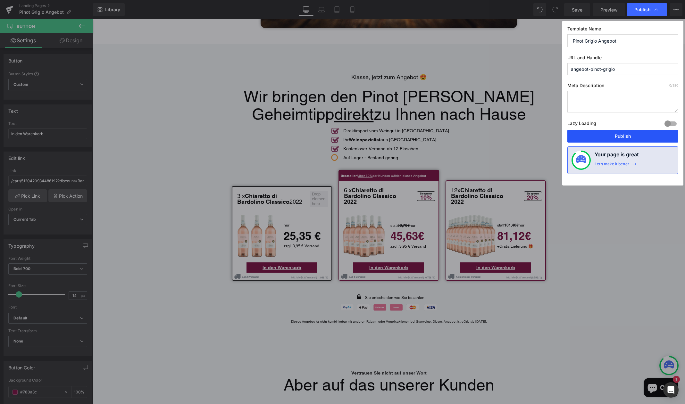
click at [631, 135] on button "Publish" at bounding box center [623, 136] width 111 height 13
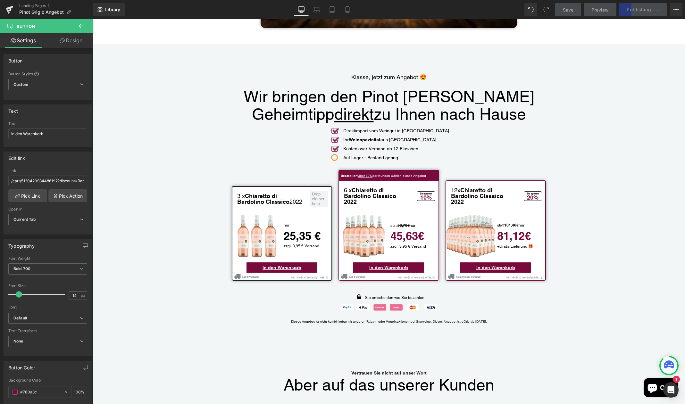
click at [647, 10] on div "Save Preview Publishing . . . Scheduled View Live Page View with current Templa…" at bounding box center [619, 9] width 133 height 13
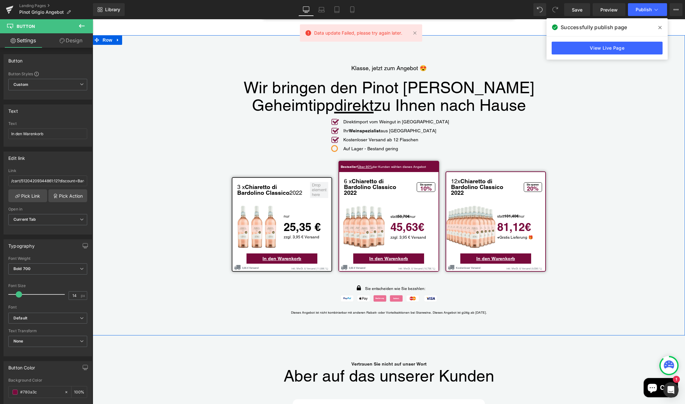
scroll to position [1363, 0]
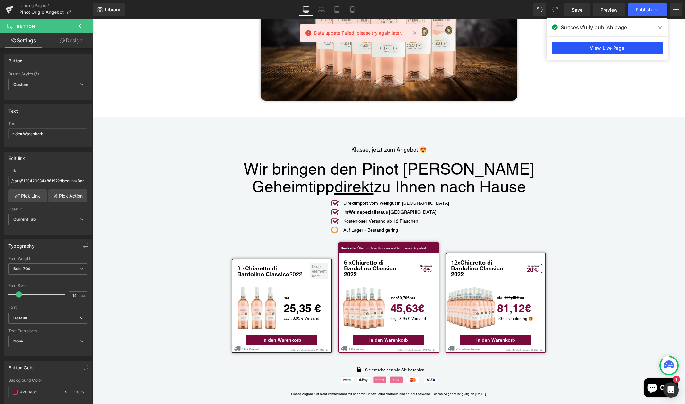
click at [590, 50] on link "View Live Page" at bounding box center [607, 48] width 111 height 13
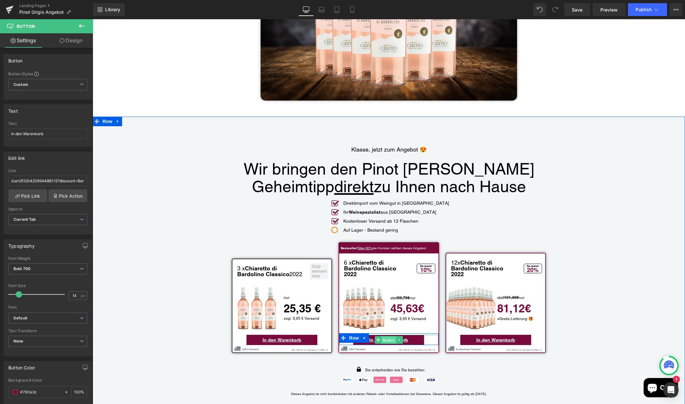
click at [393, 337] on span "Button" at bounding box center [389, 341] width 15 height 8
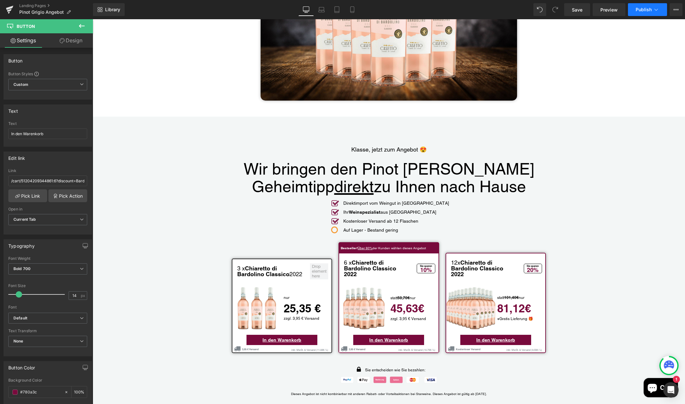
click at [650, 8] on span "Publish" at bounding box center [644, 9] width 16 height 5
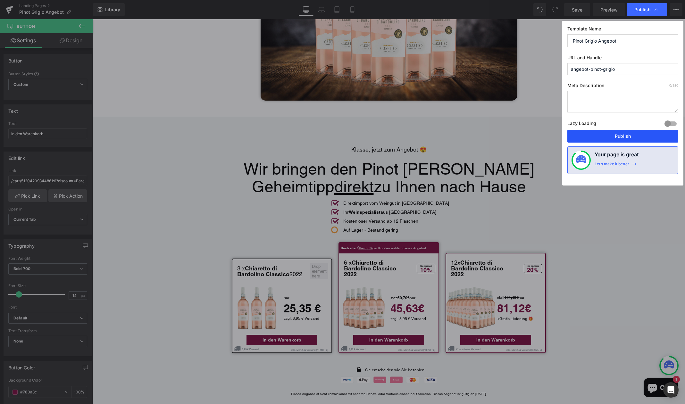
click at [627, 136] on button "Publish" at bounding box center [623, 136] width 111 height 13
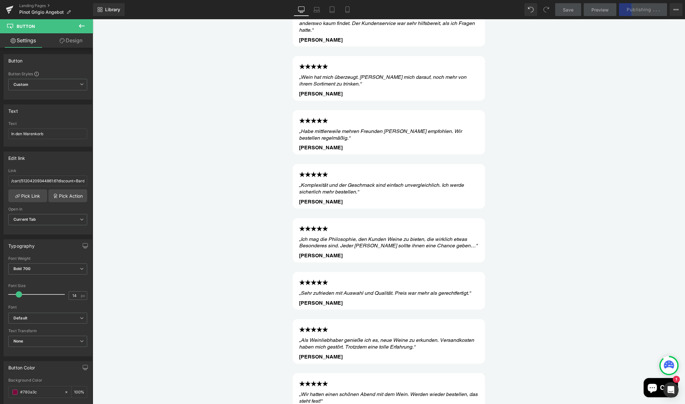
scroll to position [2272, 0]
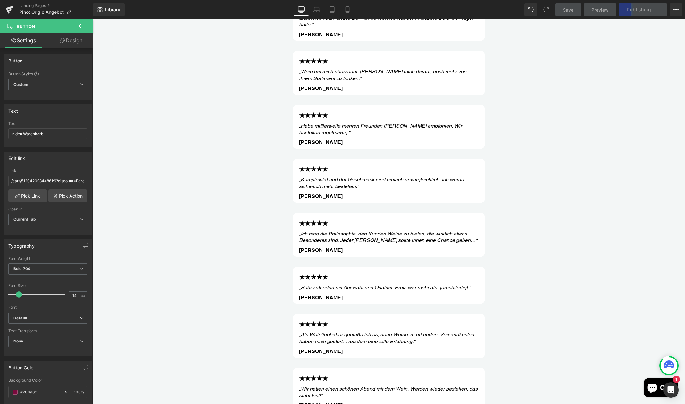
click at [643, 12] on div "Save Preview Publishing . . . Scheduled View Live Page View with current Templa…" at bounding box center [619, 9] width 133 height 13
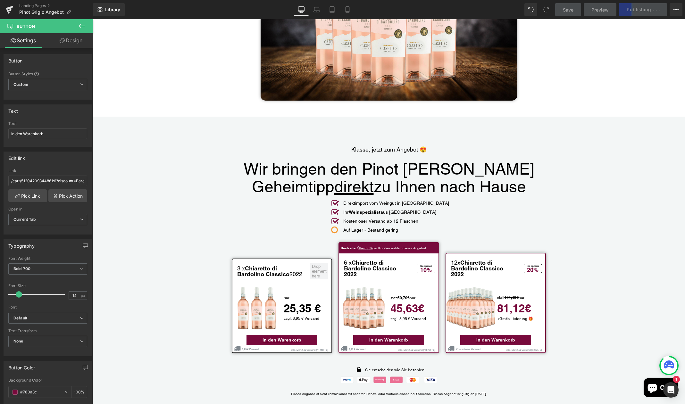
scroll to position [1395, 0]
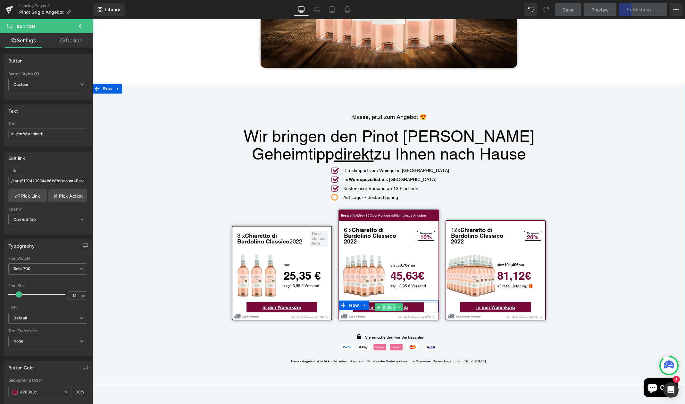
click at [389, 304] on span "Button" at bounding box center [389, 308] width 15 height 8
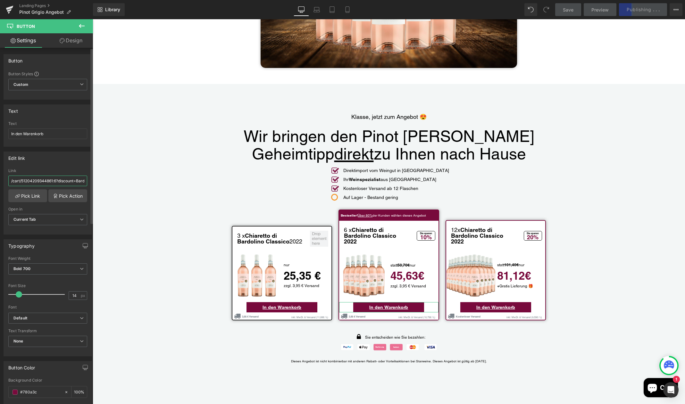
click at [49, 184] on input "/cart/51204209344861:6?discount=Bardolino-Paket-M&storefront=true" at bounding box center [47, 181] width 79 height 11
click at [57, 182] on input "/cart/51204209344861:6?discount=Bardolino-Paket-M&storefront=true" at bounding box center [47, 181] width 79 height 11
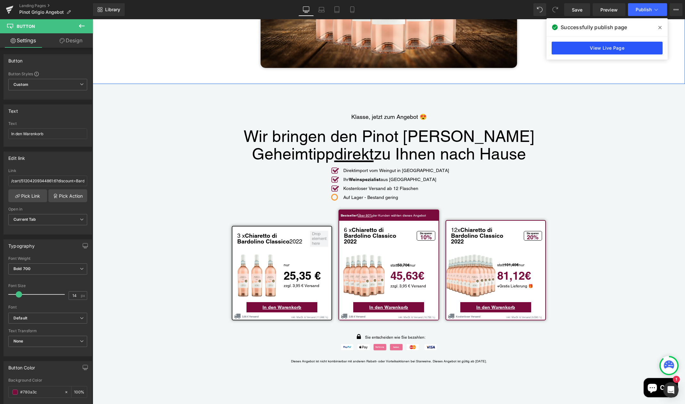
click at [608, 50] on link "View Live Page" at bounding box center [607, 48] width 111 height 13
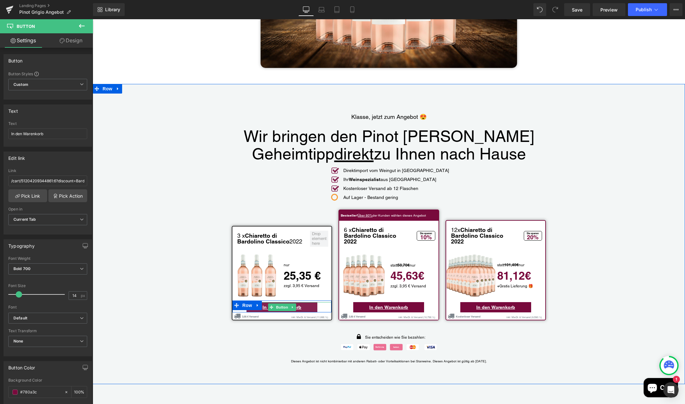
click at [279, 304] on span "Button" at bounding box center [282, 308] width 15 height 8
click at [280, 304] on span "Button" at bounding box center [282, 308] width 15 height 8
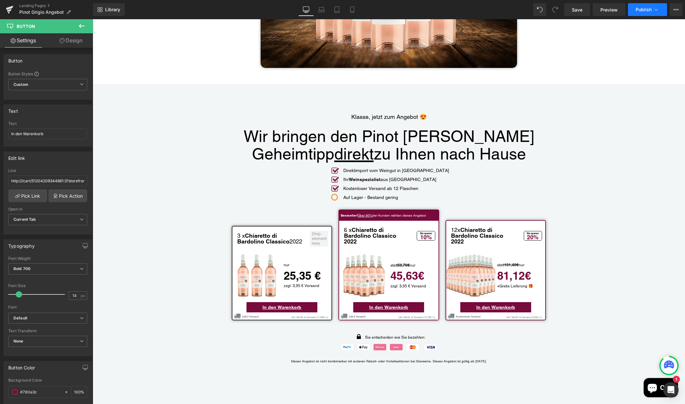
click at [647, 8] on span "Publish" at bounding box center [644, 9] width 16 height 5
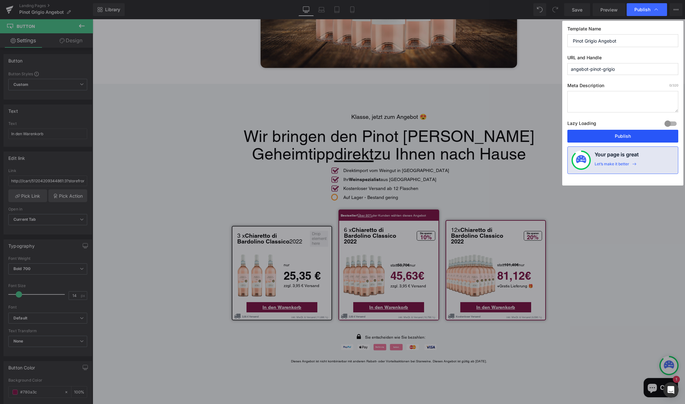
click at [613, 136] on button "Publish" at bounding box center [623, 136] width 111 height 13
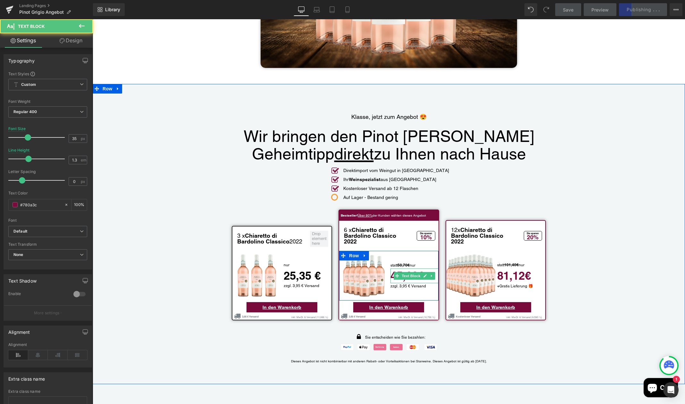
click at [416, 269] on strong "45,63€" at bounding box center [408, 275] width 34 height 13
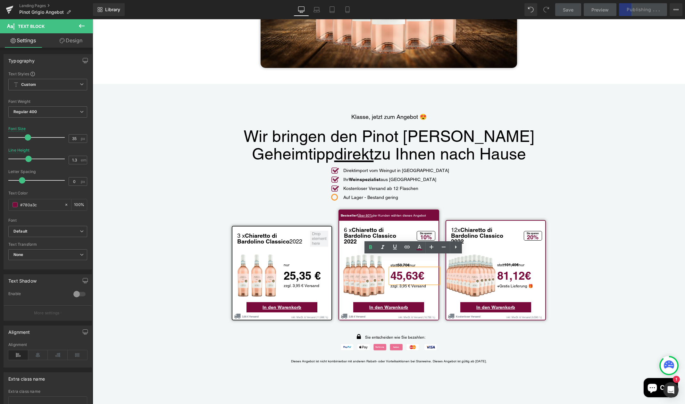
click at [417, 269] on strong "45,63€" at bounding box center [408, 275] width 34 height 13
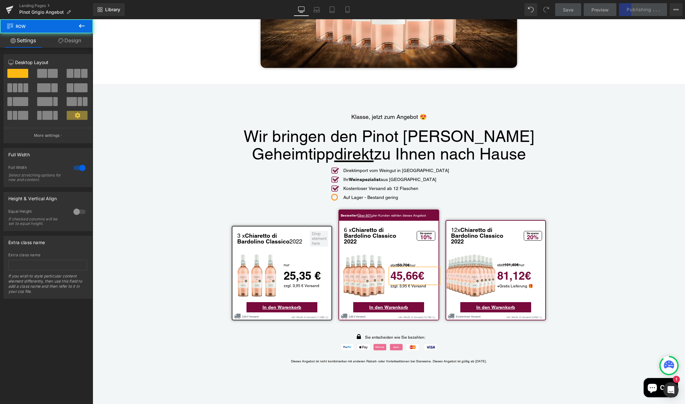
click at [581, 186] on div "Klasse, jetzt zum Angebot 😍 Text Block Wir bringen den Pinot Grigio Geheimtipp …" at bounding box center [389, 234] width 593 height 268
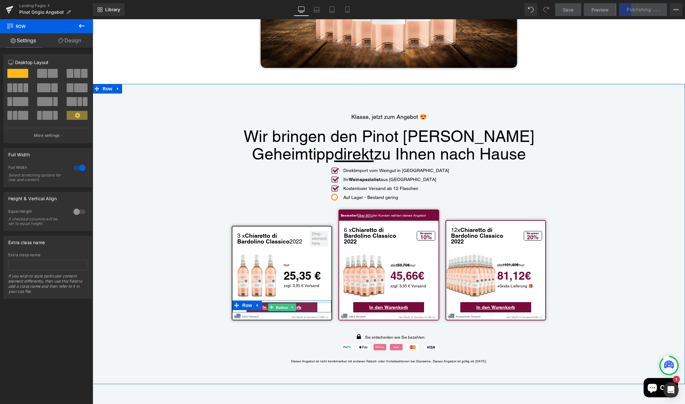
click at [276, 304] on span "Button" at bounding box center [282, 308] width 15 height 8
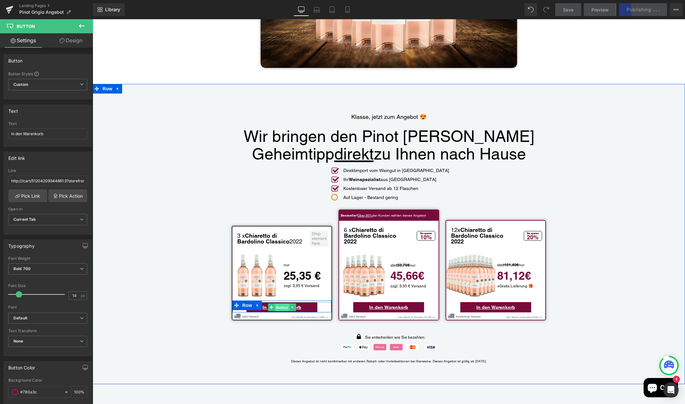
click at [280, 304] on span "Button" at bounding box center [282, 308] width 15 height 8
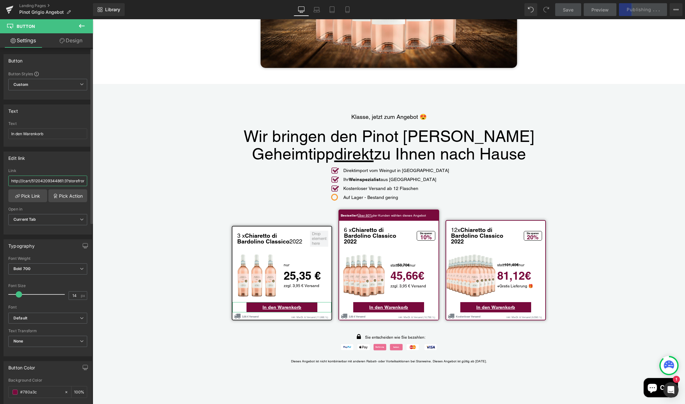
click at [44, 183] on input "http:///cart/51204209344861:3?storefront=true" at bounding box center [47, 181] width 79 height 11
click at [55, 182] on input "http:///cart/51204209344861:3?storefront=true" at bounding box center [47, 181] width 79 height 11
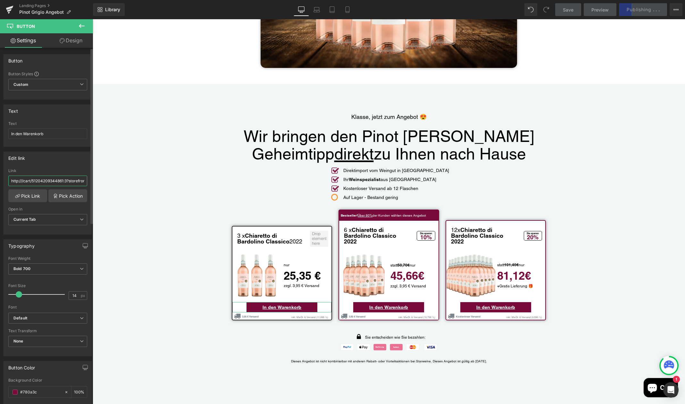
click at [55, 182] on input "http:///cart/51204209344861:3?storefront=true" at bounding box center [47, 181] width 79 height 11
click at [76, 182] on input "http:///cart/51204209344861:3?storefront=true" at bounding box center [47, 181] width 79 height 11
click at [649, 10] on div "Save Preview Publishing . . . Scheduled View Live Page View with current Templa…" at bounding box center [619, 9] width 133 height 13
click at [636, 11] on div "Save Preview Publishing . . . Scheduled View Live Page View with current Templa…" at bounding box center [619, 9] width 133 height 13
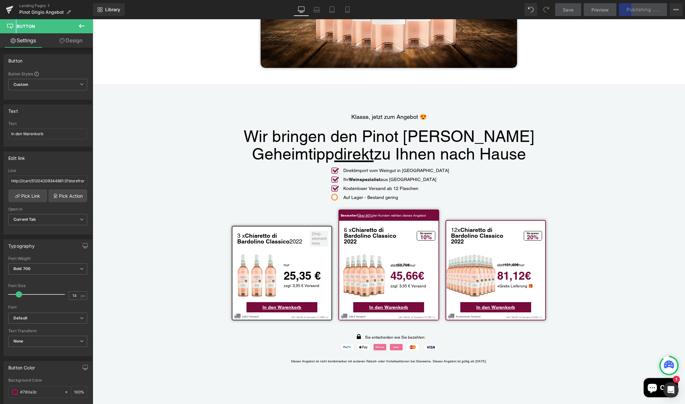
click at [636, 11] on div "Save Preview Publishing . . . Scheduled View Live Page View with current Templa…" at bounding box center [619, 9] width 133 height 13
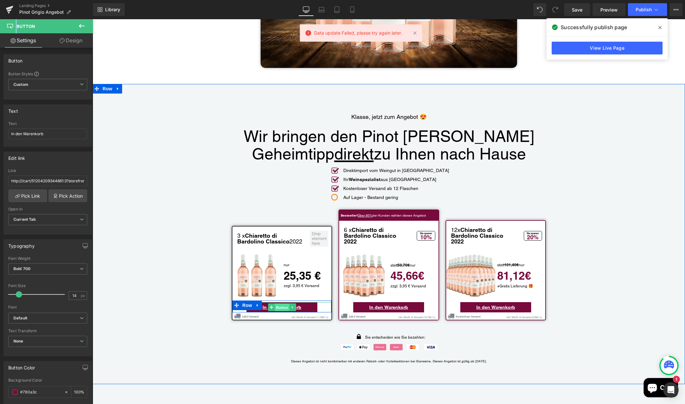
click at [282, 304] on span "Button" at bounding box center [282, 308] width 15 height 8
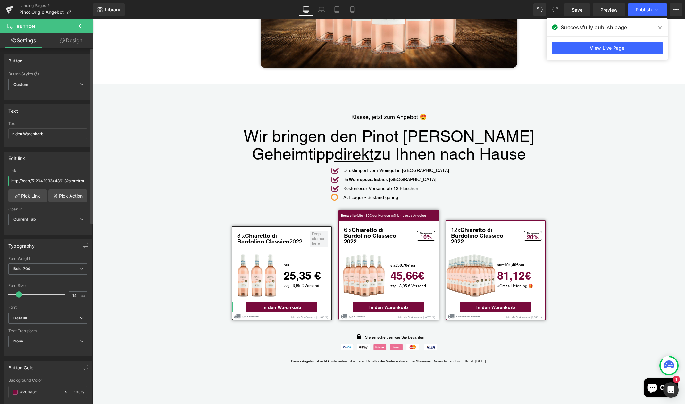
click at [68, 181] on input "http:///cart/51204209344861:3?storefront=true" at bounding box center [47, 181] width 79 height 11
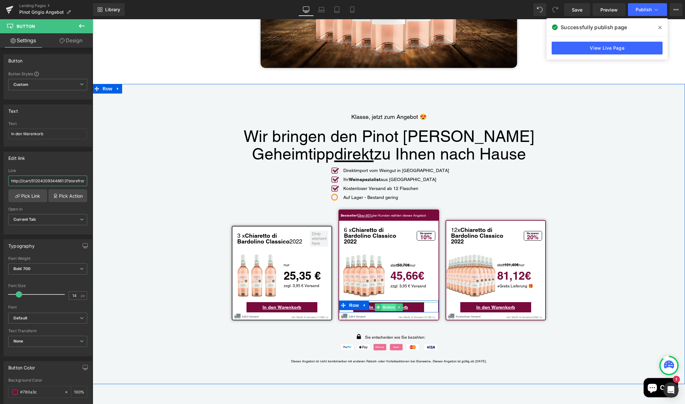
click at [383, 304] on span "Button" at bounding box center [389, 308] width 15 height 8
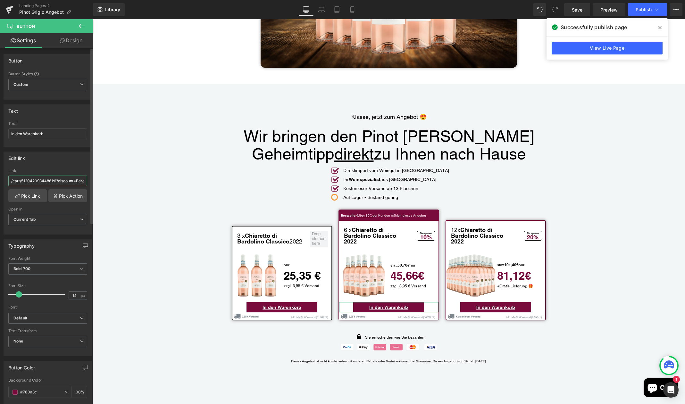
click at [25, 181] on input "/cart/51204209344861:6?discount=Bardolino-Paket-M&storefront=true" at bounding box center [47, 181] width 79 height 11
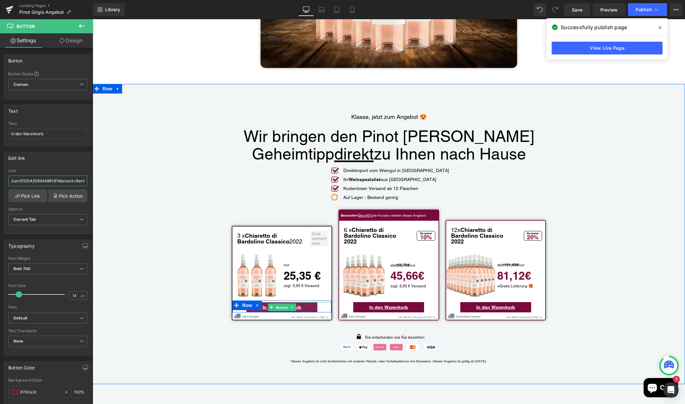
click at [279, 304] on span "Button" at bounding box center [282, 308] width 15 height 8
click at [385, 304] on span "Button" at bounding box center [389, 308] width 15 height 8
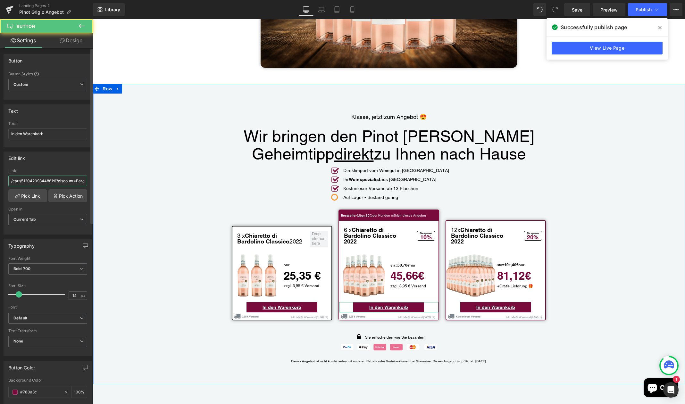
click at [29, 182] on input "/cart/51204209344861:6?discount=Bardolino-Paket-M&storefront=true" at bounding box center [47, 181] width 79 height 11
click at [17, 182] on input "/cart/51204209344861:6?discount=Bardolino-Paket-M&storefront=true" at bounding box center [47, 181] width 79 height 11
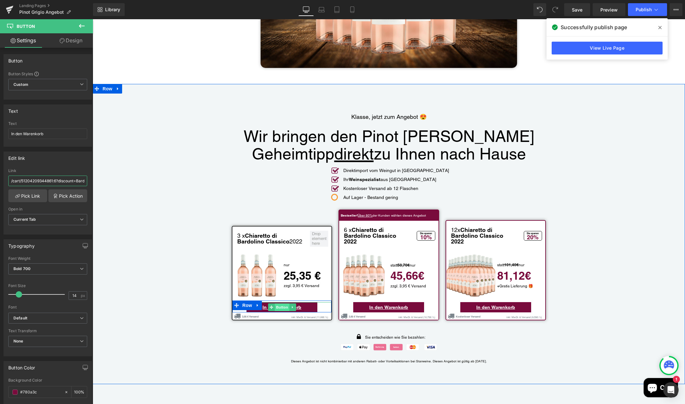
click at [279, 304] on span "Button" at bounding box center [282, 308] width 15 height 8
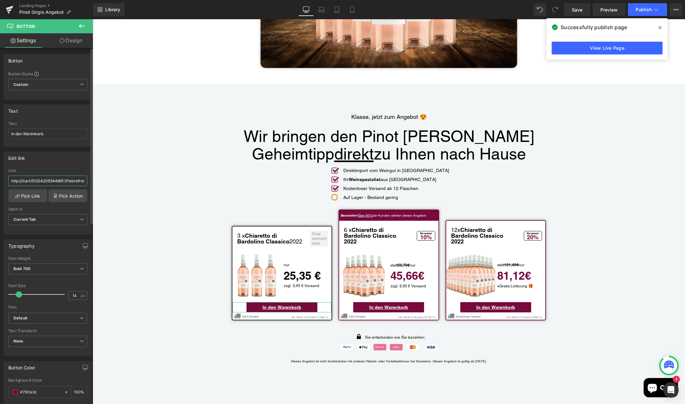
click at [22, 181] on input "http:///cart/51204209344861:3?storefront=true" at bounding box center [47, 181] width 79 height 11
drag, startPoint x: 22, startPoint y: 182, endPoint x: 1, endPoint y: 180, distance: 21.5
click at [1, 180] on div "Edit link http:///cart/51204209344861:3?storefront=true Link http:///cart/51204…" at bounding box center [48, 191] width 96 height 88
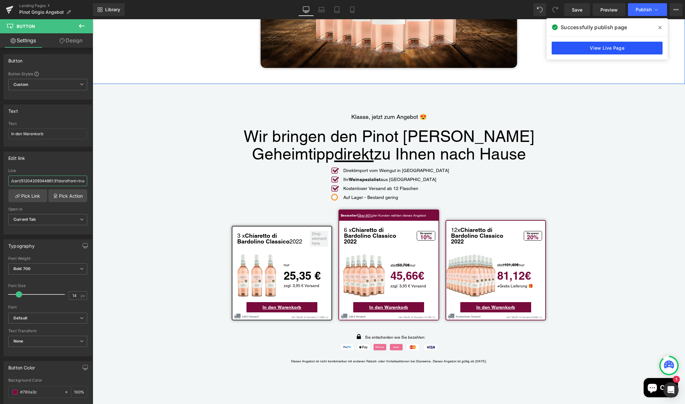
type input "/cart/51204209344861:3?storefront=true"
click at [600, 47] on link "View Live Page" at bounding box center [607, 48] width 111 height 13
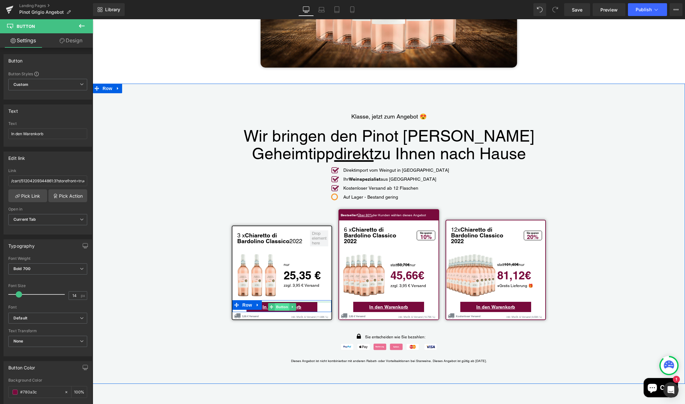
click at [287, 303] on span "Button" at bounding box center [282, 307] width 15 height 8
click at [23, 182] on input "/cart/51204209344861:3?storefront=true" at bounding box center [47, 181] width 79 height 11
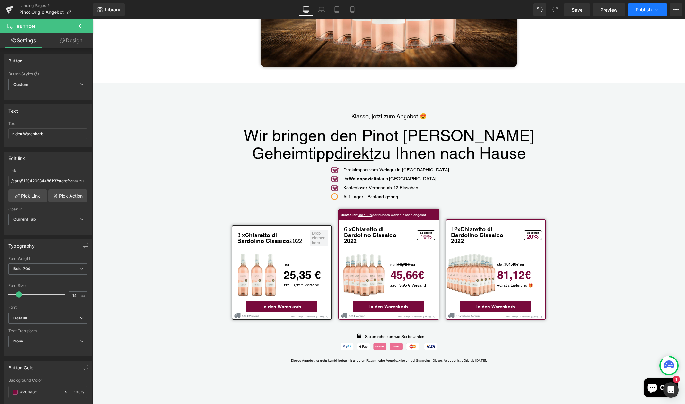
click at [641, 8] on span "Publish" at bounding box center [644, 9] width 16 height 5
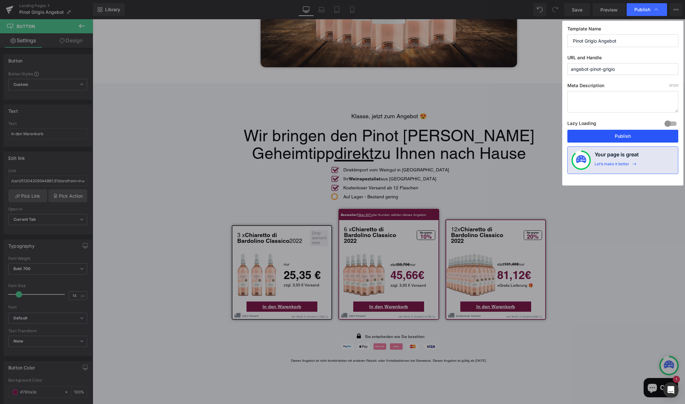
click at [616, 135] on button "Publish" at bounding box center [623, 136] width 111 height 13
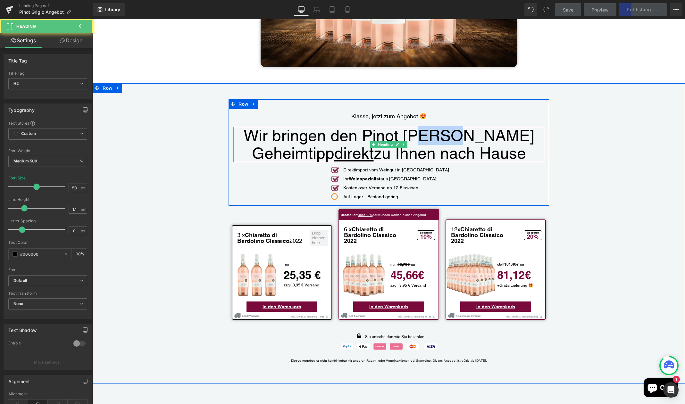
drag, startPoint x: 444, startPoint y: 125, endPoint x: 426, endPoint y: 126, distance: 17.3
click at [421, 127] on h2 "Wir bringen den Pinot [PERSON_NAME] Geheimtipp direkt zu Ihnen nach Hause" at bounding box center [389, 144] width 298 height 35
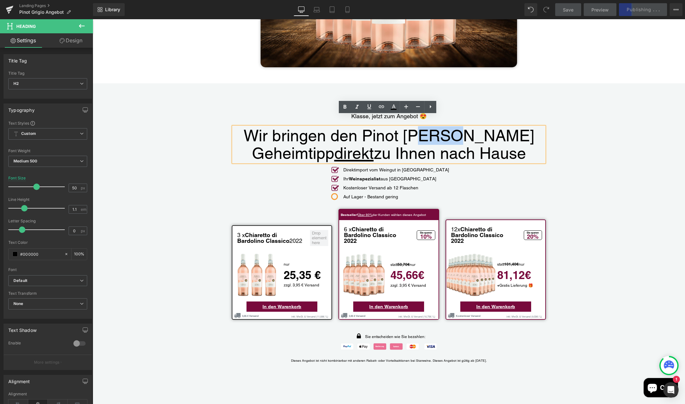
click at [441, 127] on h2 "Wir bringen den Pinot [PERSON_NAME] Geheimtipp direkt zu Ihnen nach Hause" at bounding box center [389, 144] width 298 height 35
drag, startPoint x: 439, startPoint y: 126, endPoint x: 362, endPoint y: 127, distance: 77.3
click at [362, 127] on h2 "Wir bringen den Pinot [PERSON_NAME] Geheimtipp direkt zu Ihnen nach Hause" at bounding box center [389, 144] width 298 height 35
paste div "Main content"
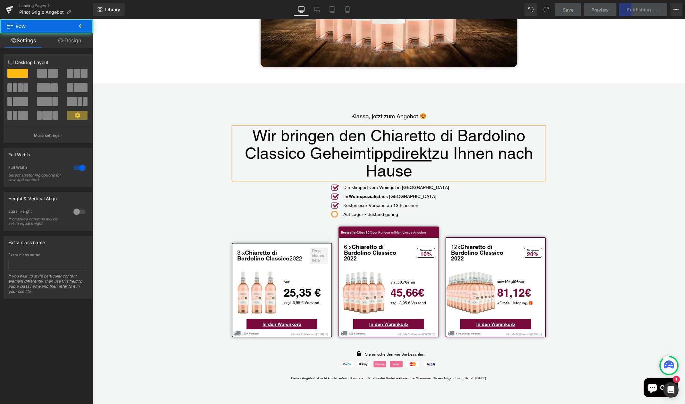
click at [566, 163] on div "Klasse, jetzt zum Angebot 😍 Text Block Wir bringen den Chiaretto di Bardolino C…" at bounding box center [389, 242] width 593 height 286
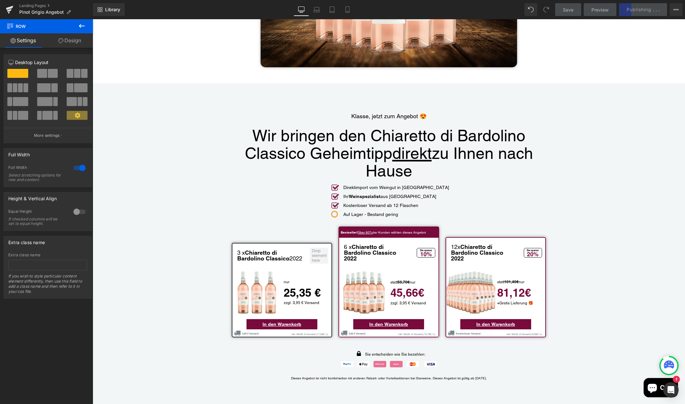
click at [632, 10] on div "Save Preview Publishing . . . Scheduled View Live Page View with current Templa…" at bounding box center [619, 9] width 133 height 13
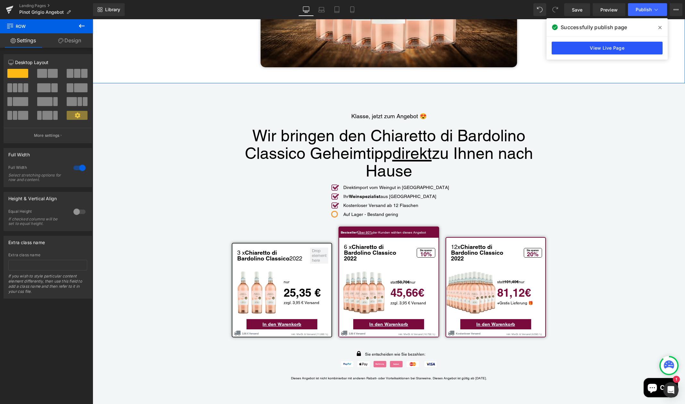
click at [592, 46] on link "View Live Page" at bounding box center [607, 48] width 111 height 13
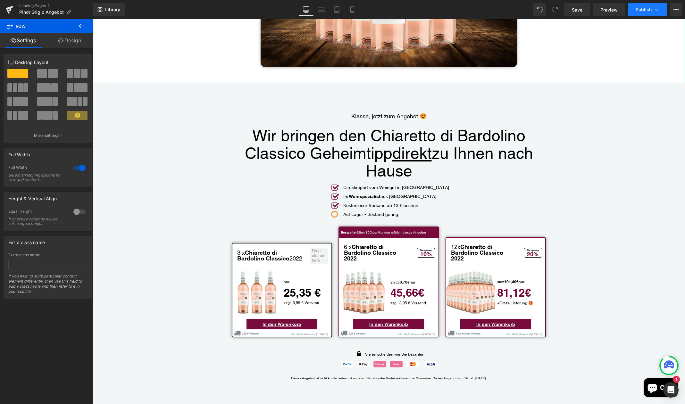
click at [646, 9] on span "Publish" at bounding box center [644, 9] width 16 height 5
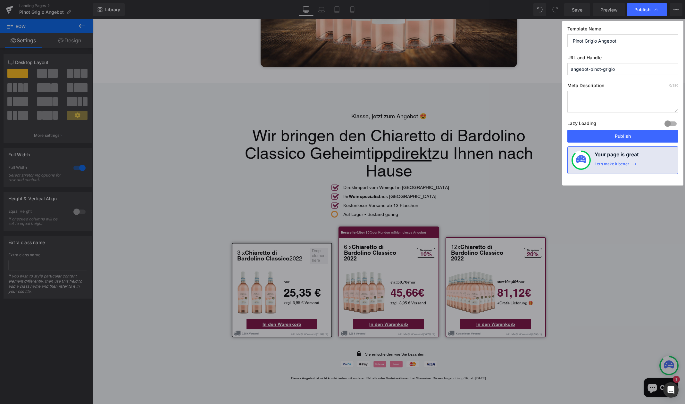
click at [646, 9] on span "Publish" at bounding box center [643, 10] width 16 height 6
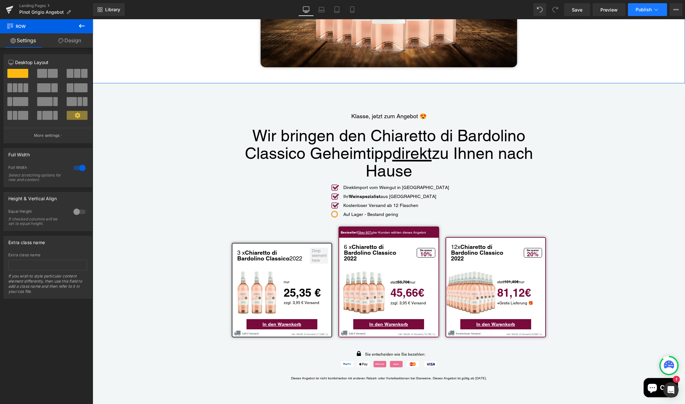
click at [646, 9] on span "Publish" at bounding box center [644, 9] width 16 height 5
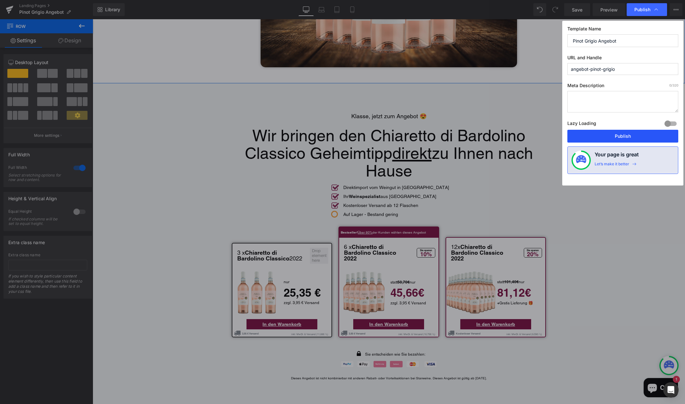
click at [633, 136] on button "Publish" at bounding box center [623, 136] width 111 height 13
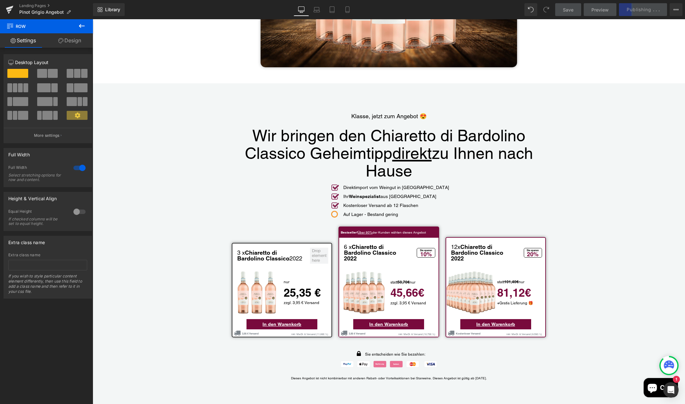
scroll to position [1393, 0]
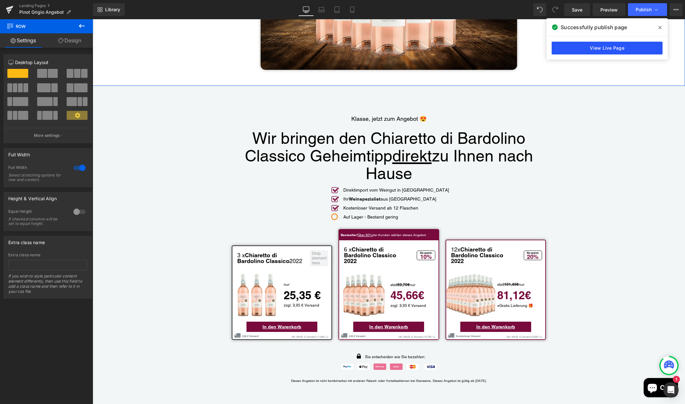
click at [591, 49] on link "View Live Page" at bounding box center [607, 48] width 111 height 13
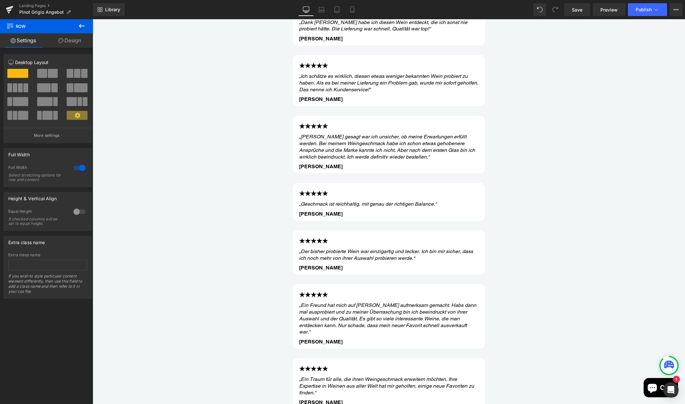
scroll to position [985, 0]
